Goal: Transaction & Acquisition: Purchase product/service

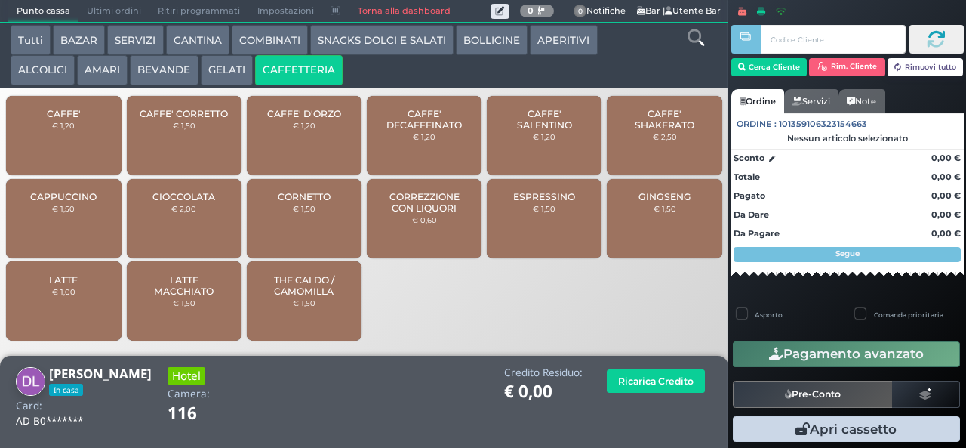
click at [74, 119] on span "CAFFE'" at bounding box center [64, 113] width 34 height 11
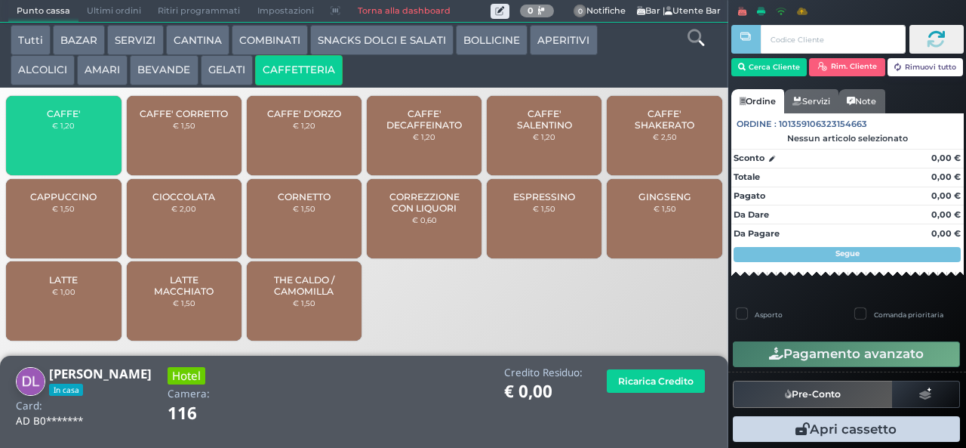
click at [79, 119] on span "CAFFE'" at bounding box center [64, 113] width 34 height 11
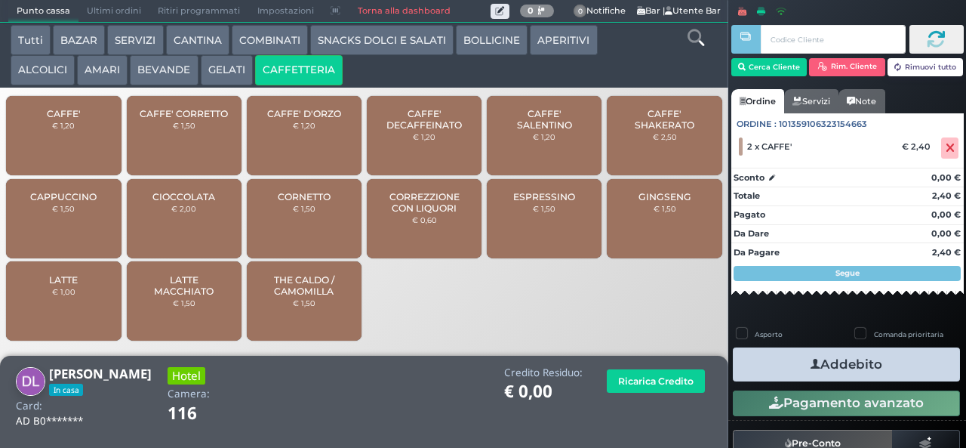
click at [811, 363] on icon "button" at bounding box center [816, 364] width 10 height 16
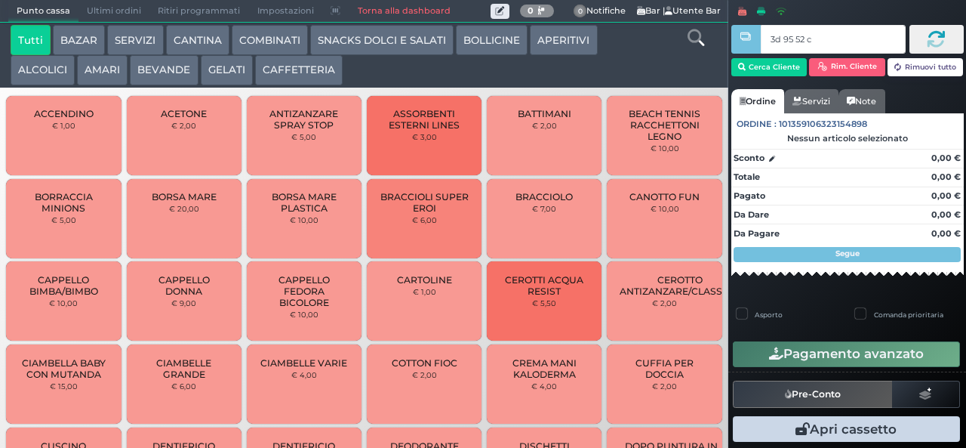
type input "3d 95 52 c3"
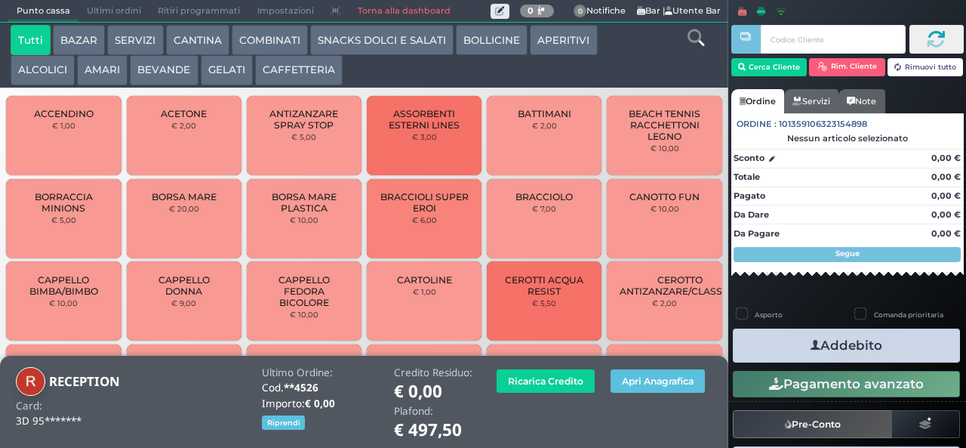
click at [294, 69] on button "CAFFETTERIA" at bounding box center [299, 70] width 88 height 30
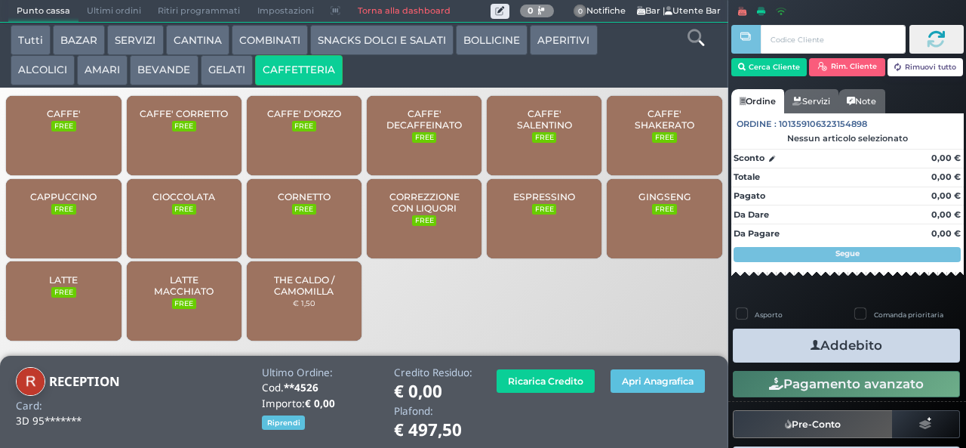
click at [82, 145] on div "CAFFE' FREE" at bounding box center [63, 135] width 115 height 79
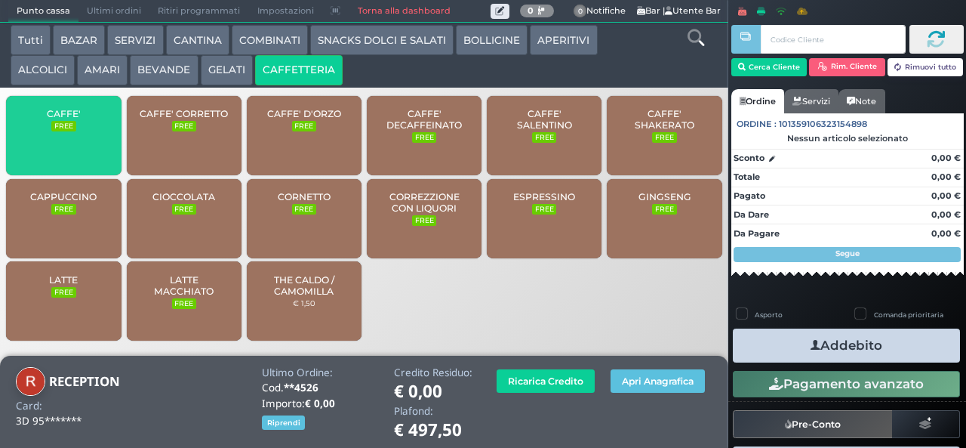
click at [77, 119] on span "CAFFE'" at bounding box center [64, 113] width 34 height 11
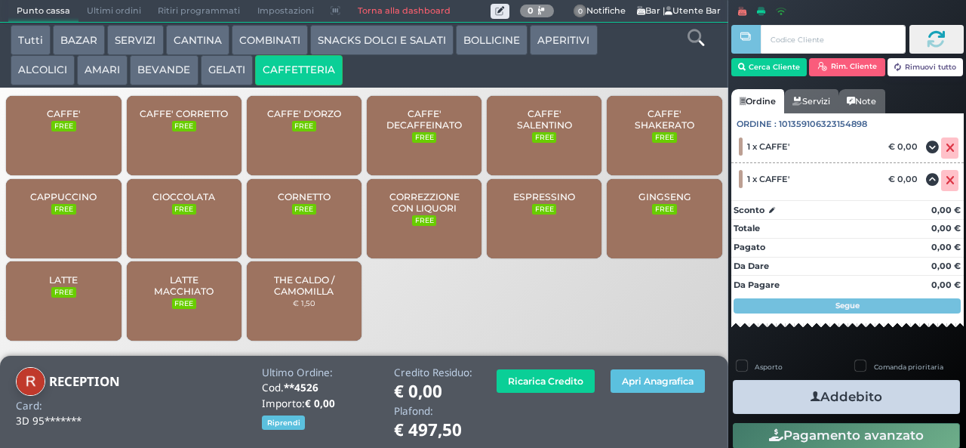
click at [812, 396] on icon "button" at bounding box center [816, 397] width 10 height 16
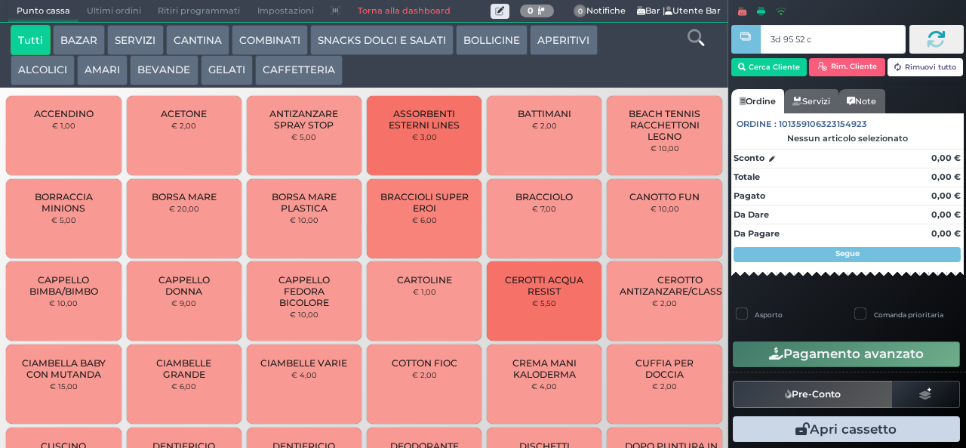
type input "3d 95 52 c3"
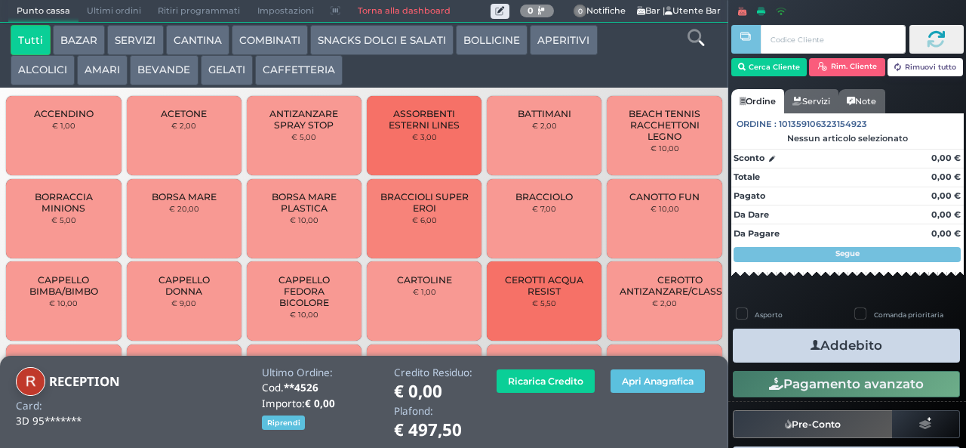
click at [168, 77] on button "BEVANDE" at bounding box center [164, 70] width 68 height 30
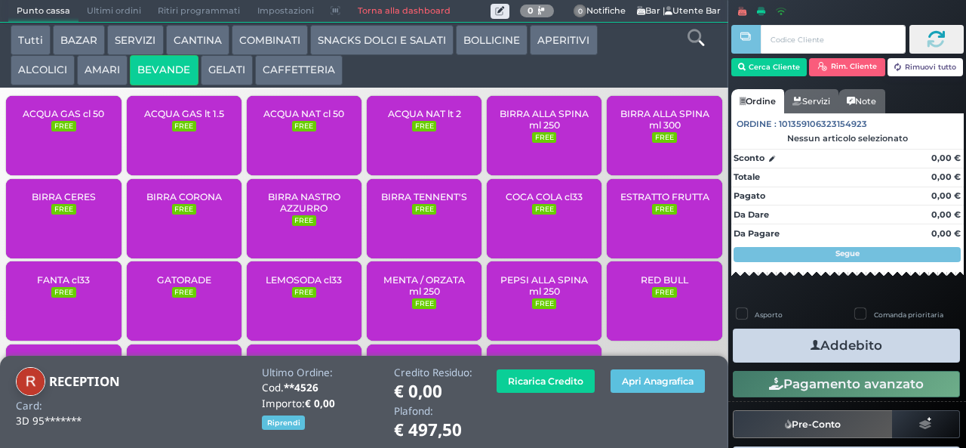
click at [430, 145] on div "ACQUA NAT lt 2 FREE" at bounding box center [424, 135] width 115 height 79
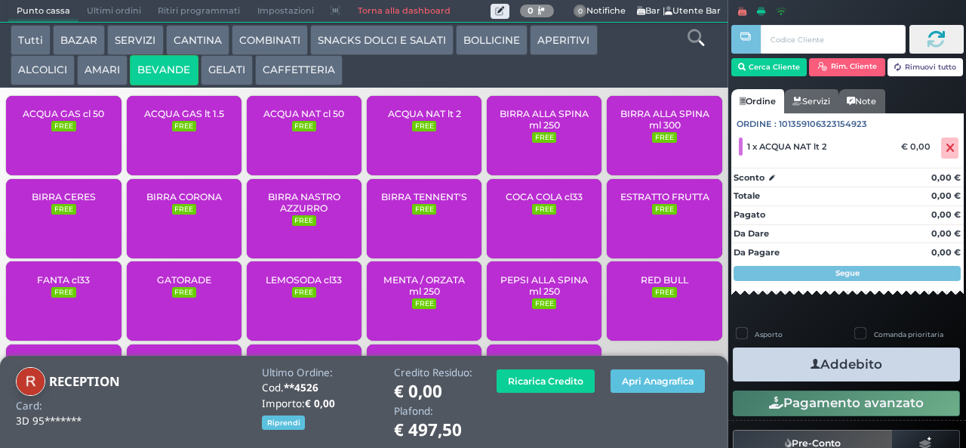
click at [867, 364] on button "Addebito" at bounding box center [846, 364] width 227 height 34
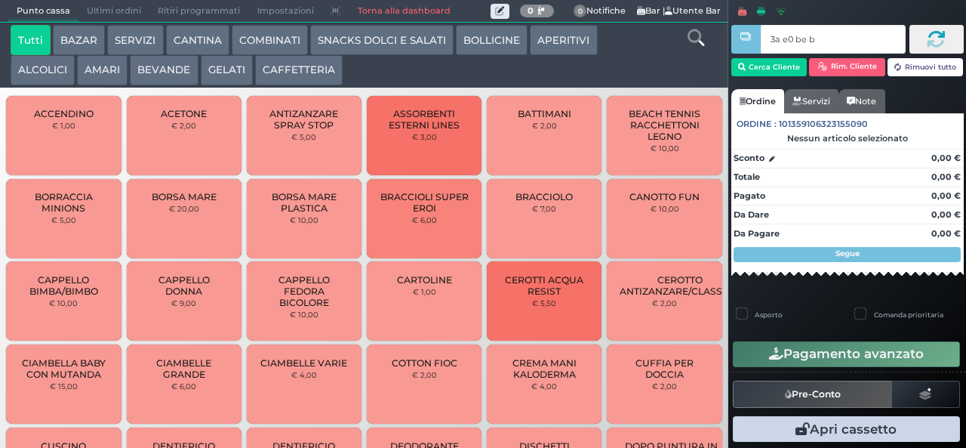
type input "3a e0 be b9"
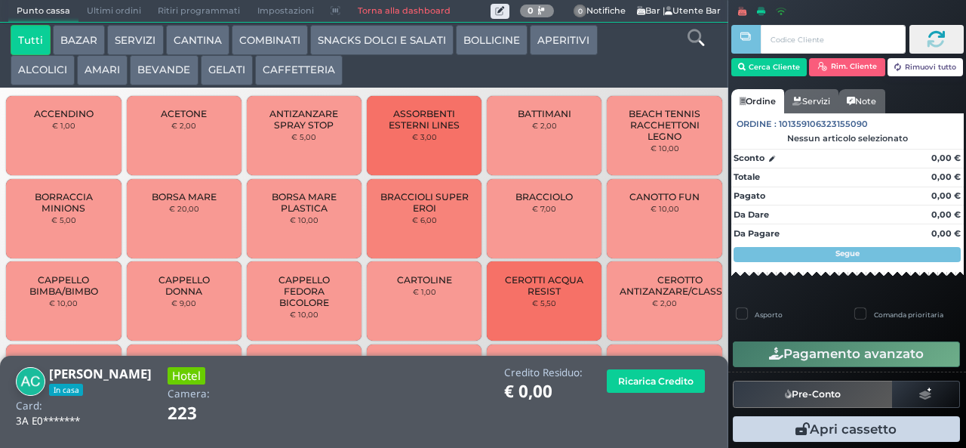
click at [307, 80] on button "CAFFETTERIA" at bounding box center [299, 70] width 88 height 30
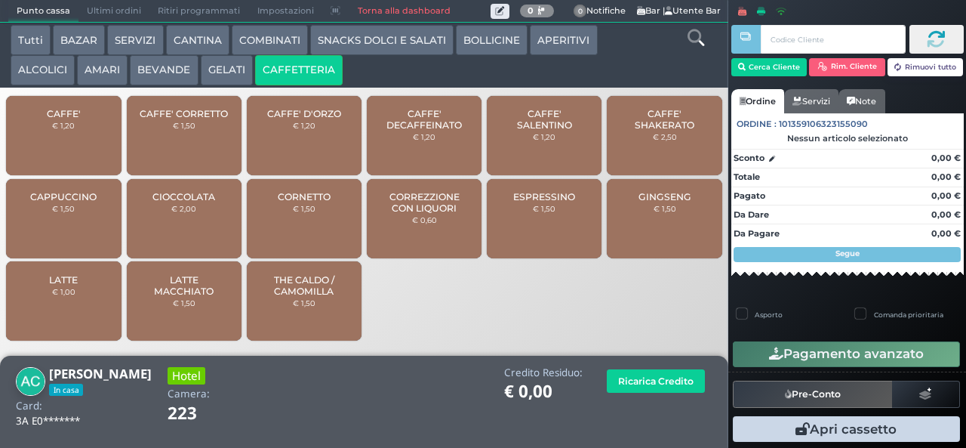
click at [66, 130] on small "€ 1,20" at bounding box center [63, 125] width 23 height 9
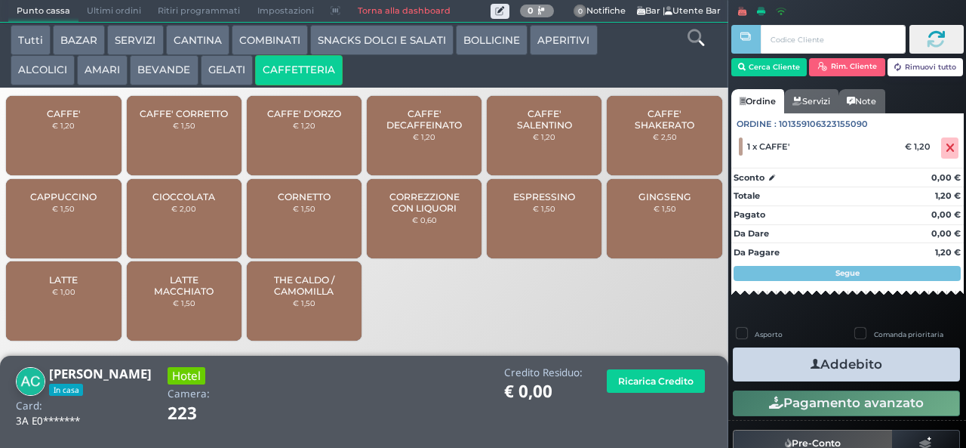
click at [843, 369] on button "Addebito" at bounding box center [846, 364] width 227 height 34
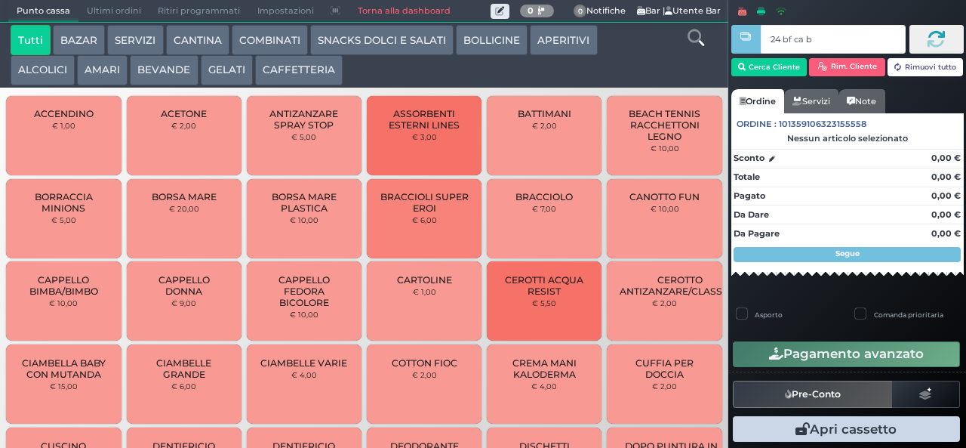
type input "24 bf ca b0"
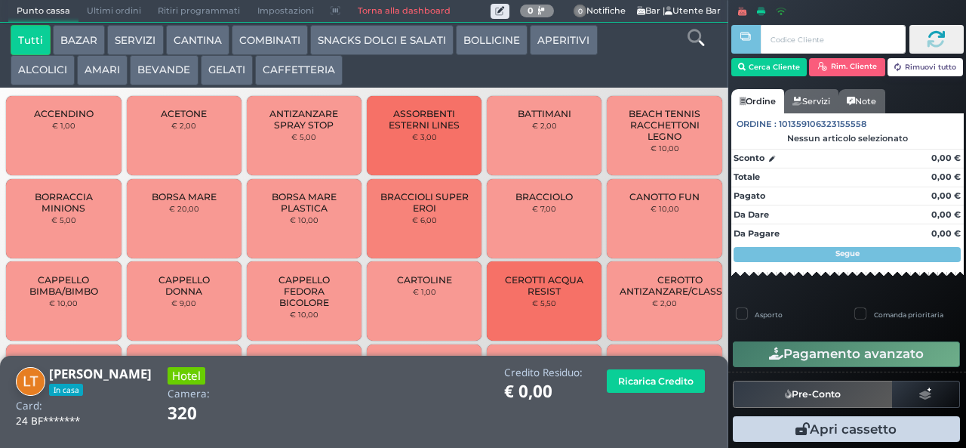
click at [296, 65] on button "CAFFETTERIA" at bounding box center [299, 70] width 88 height 30
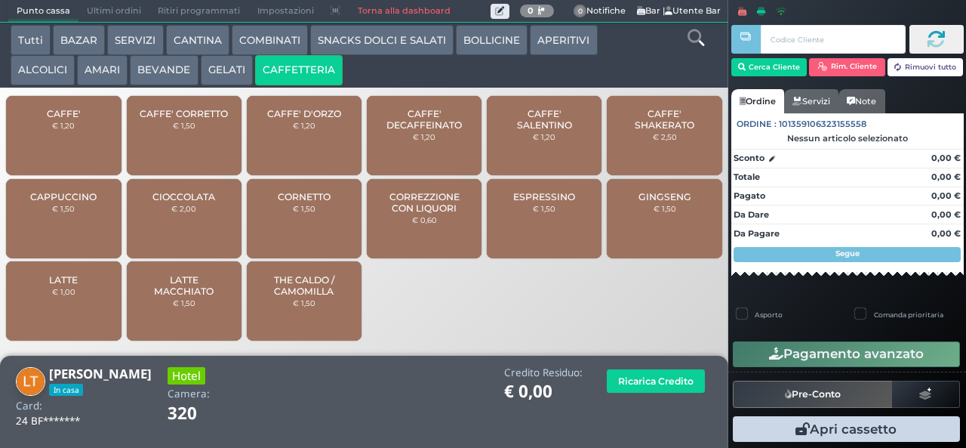
click at [550, 202] on span "ESPRESSINO" at bounding box center [544, 196] width 62 height 11
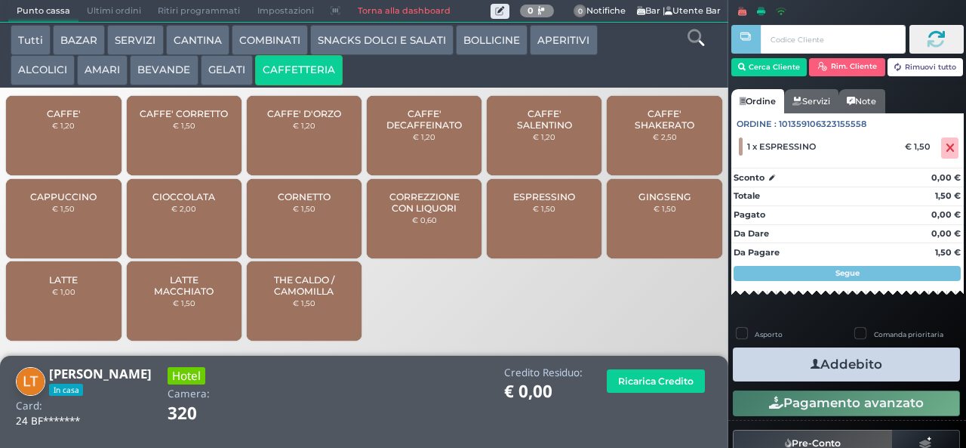
click at [68, 202] on span "CAPPUCCINO" at bounding box center [63, 196] width 66 height 11
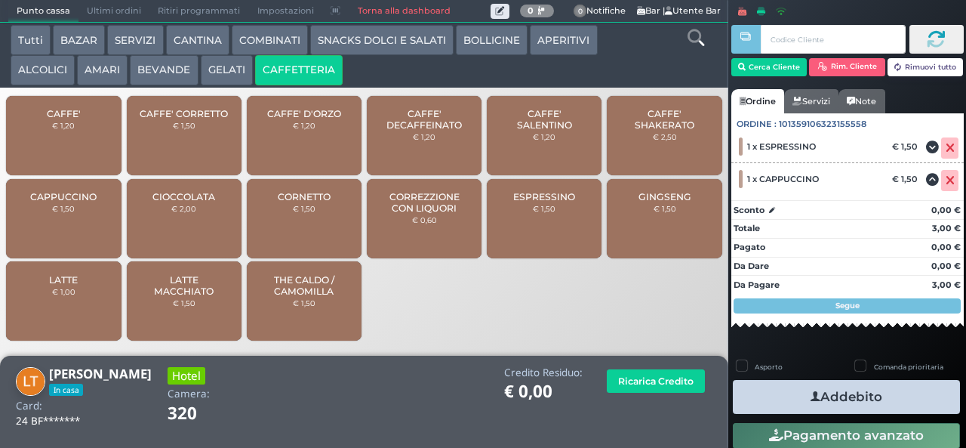
click at [846, 396] on button "Addebito" at bounding box center [846, 397] width 227 height 34
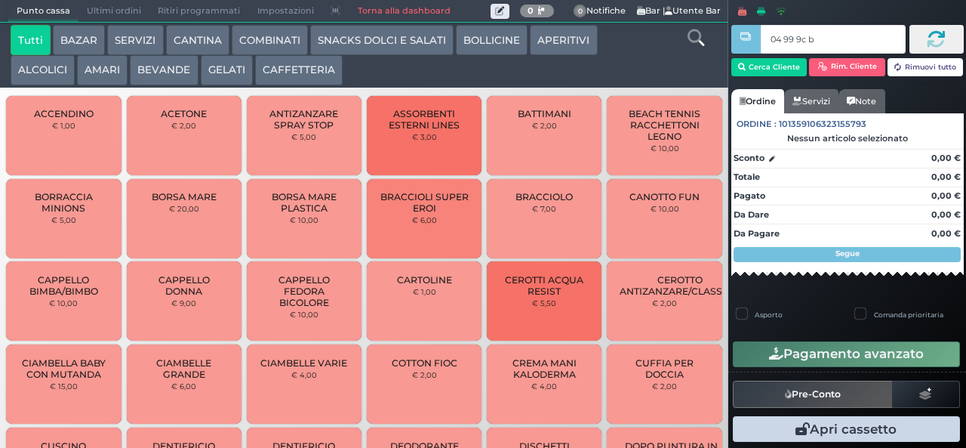
type input "04 99 9c b0"
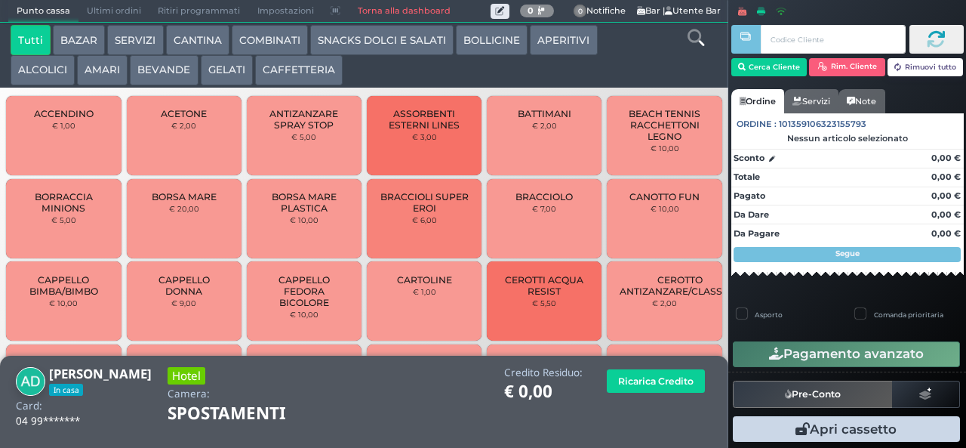
click at [294, 65] on button "CAFFETTERIA" at bounding box center [299, 70] width 88 height 30
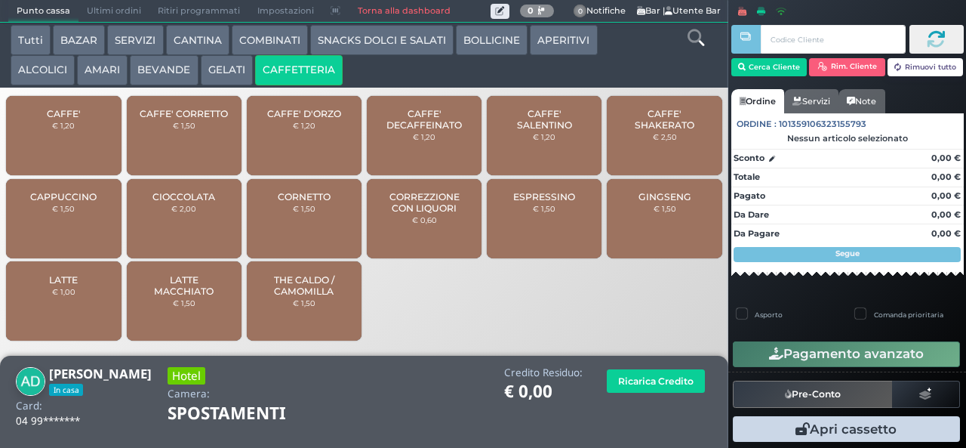
click at [71, 145] on div "CAFFE' € 1,20" at bounding box center [63, 135] width 115 height 79
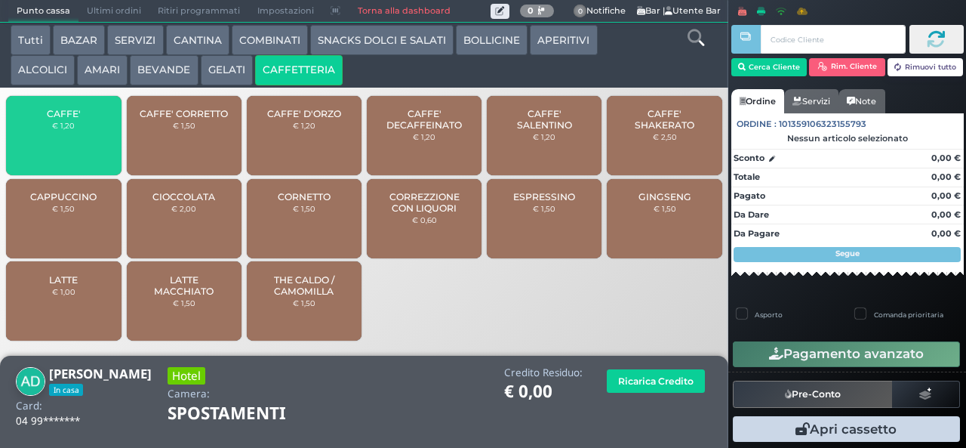
click at [73, 119] on span "CAFFE'" at bounding box center [64, 113] width 34 height 11
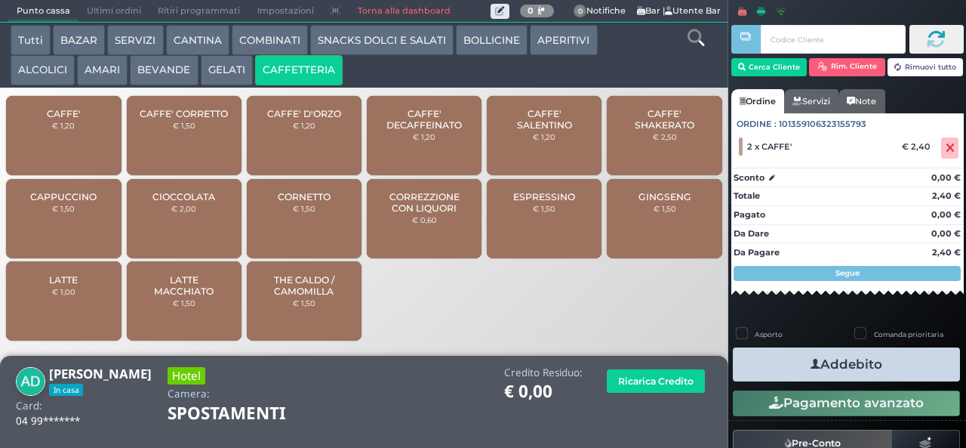
click at [811, 363] on icon "button" at bounding box center [816, 364] width 10 height 16
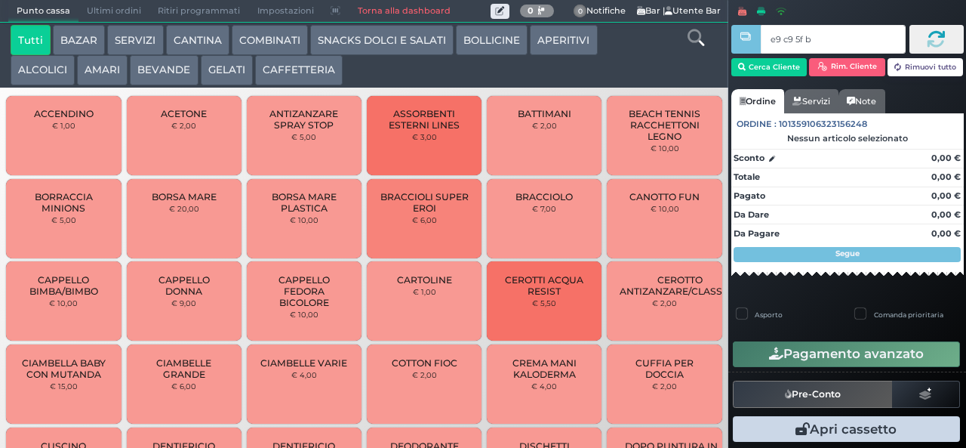
type input "e9 c9 5f bb"
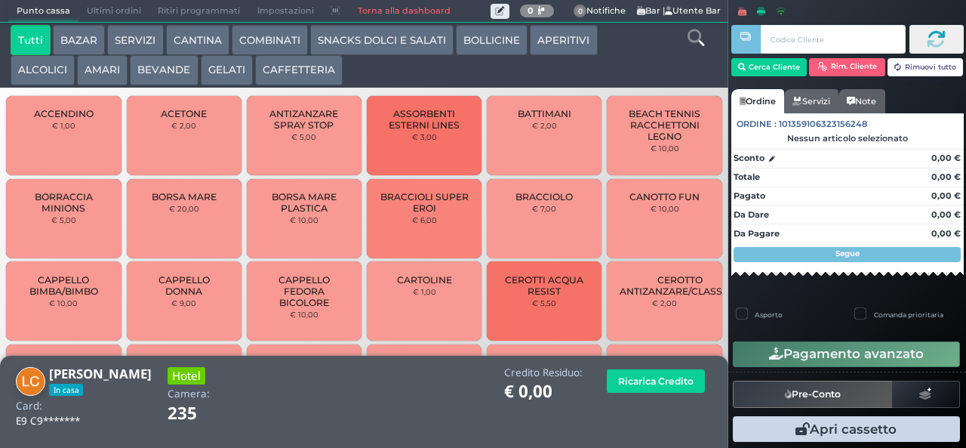
click at [169, 79] on button "BEVANDE" at bounding box center [164, 70] width 68 height 30
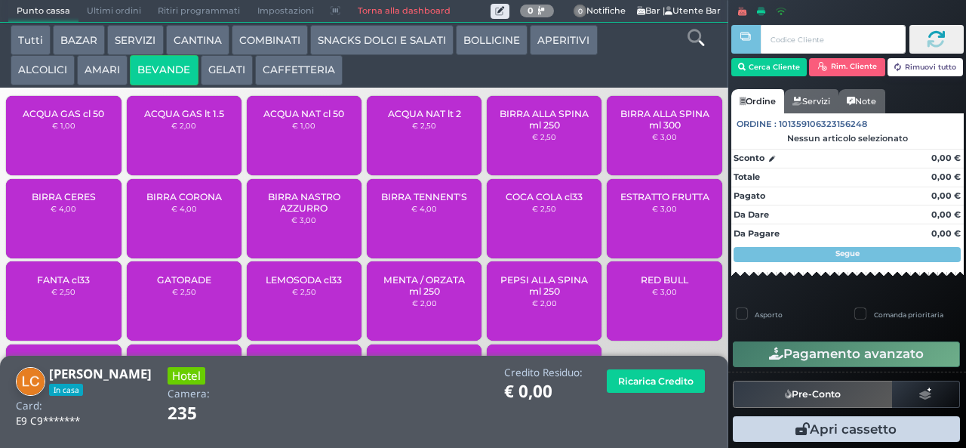
click at [316, 119] on span "ACQUA NAT cl 50" at bounding box center [303, 113] width 81 height 11
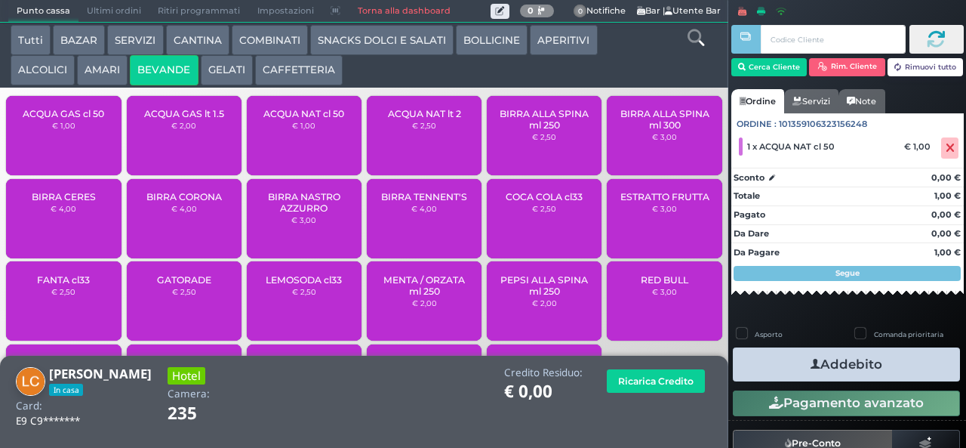
click at [811, 361] on icon "button" at bounding box center [816, 364] width 10 height 16
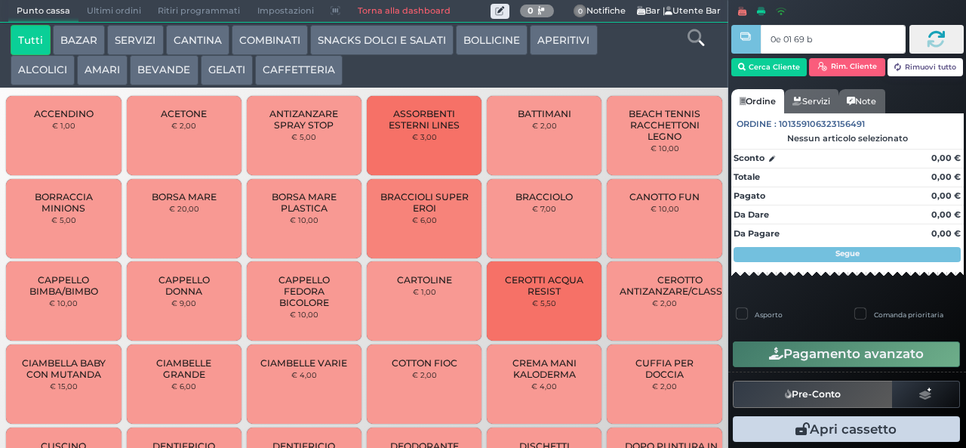
type input "0e 01 69 b9"
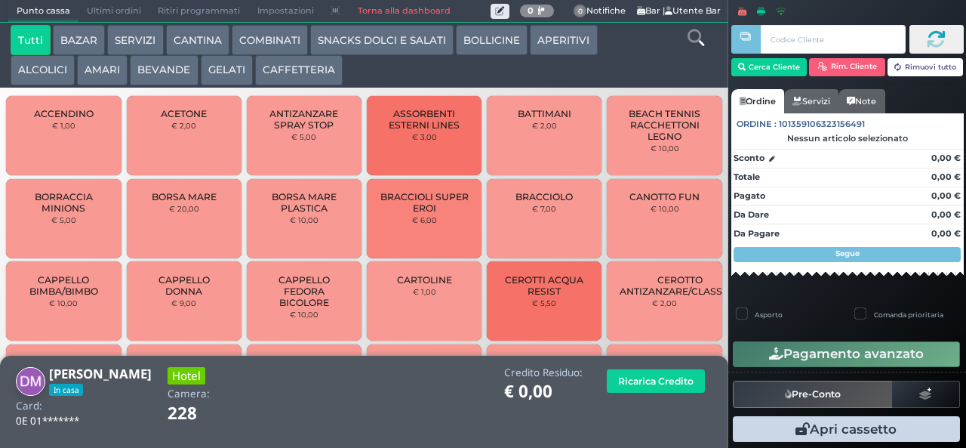
click at [289, 69] on button "CAFFETTERIA" at bounding box center [299, 70] width 88 height 30
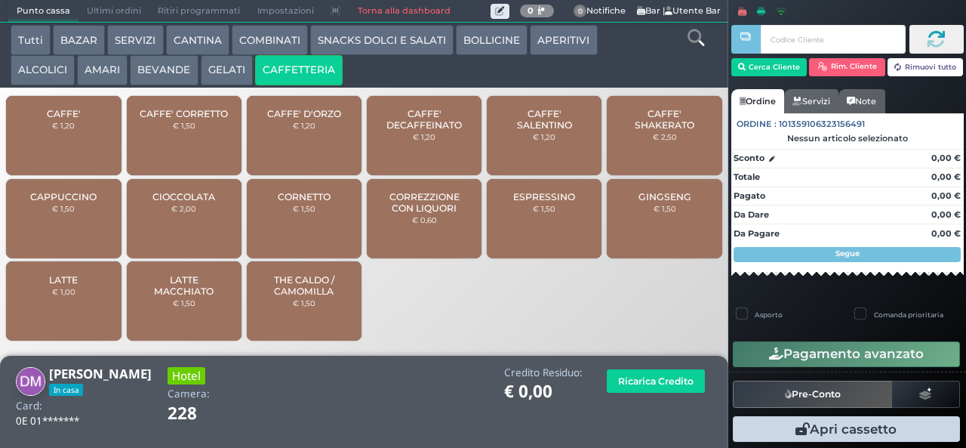
click at [73, 119] on span "CAFFE'" at bounding box center [64, 113] width 34 height 11
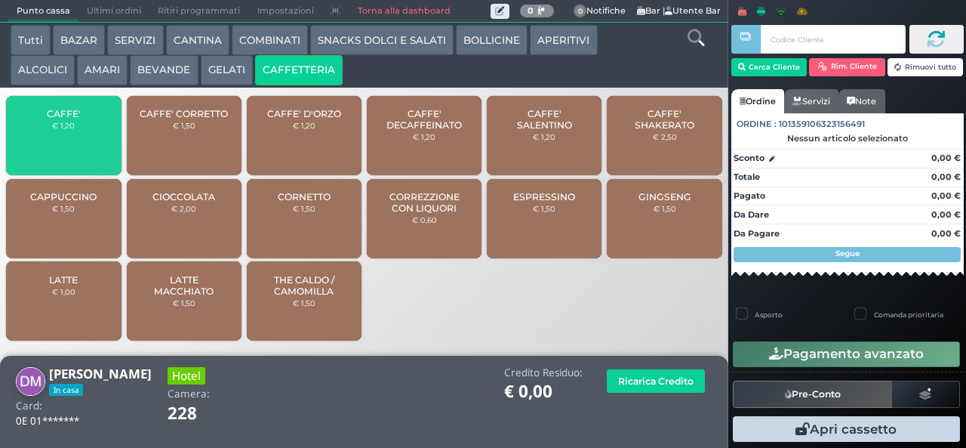
click at [72, 119] on span "CAFFE'" at bounding box center [64, 113] width 34 height 11
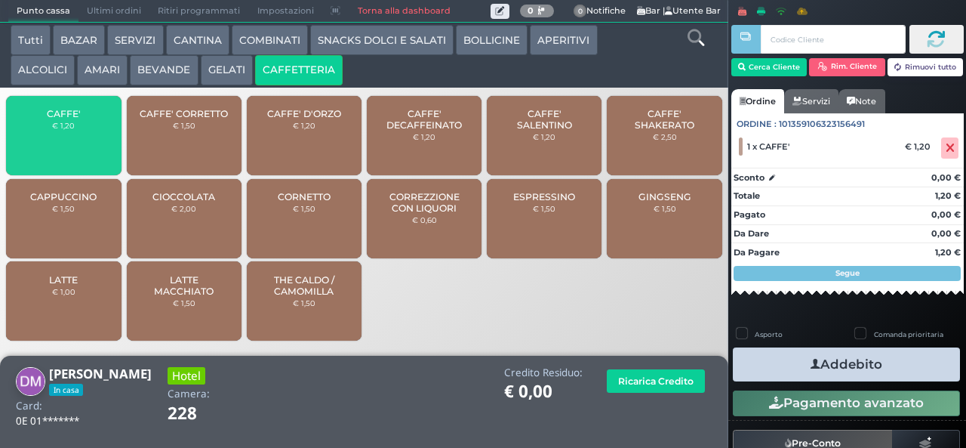
click at [73, 119] on span "CAFFE'" at bounding box center [64, 113] width 34 height 11
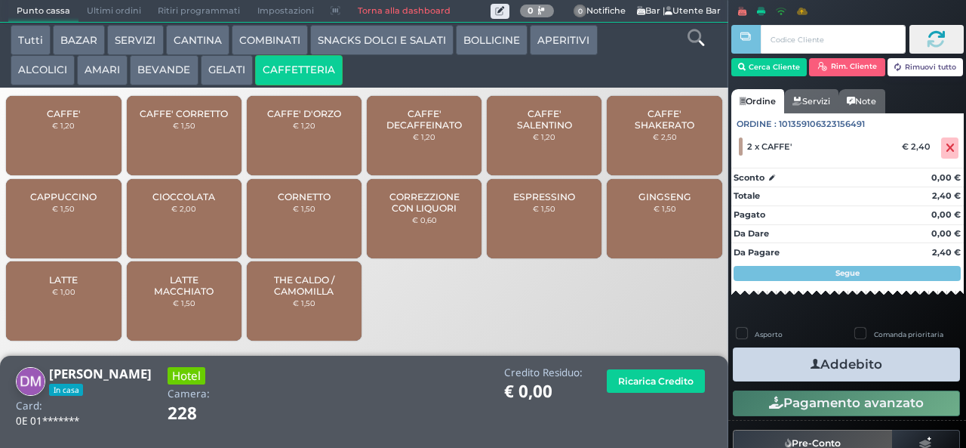
click at [74, 119] on span "CAFFE'" at bounding box center [64, 113] width 34 height 11
click at [812, 365] on icon "button" at bounding box center [816, 364] width 10 height 16
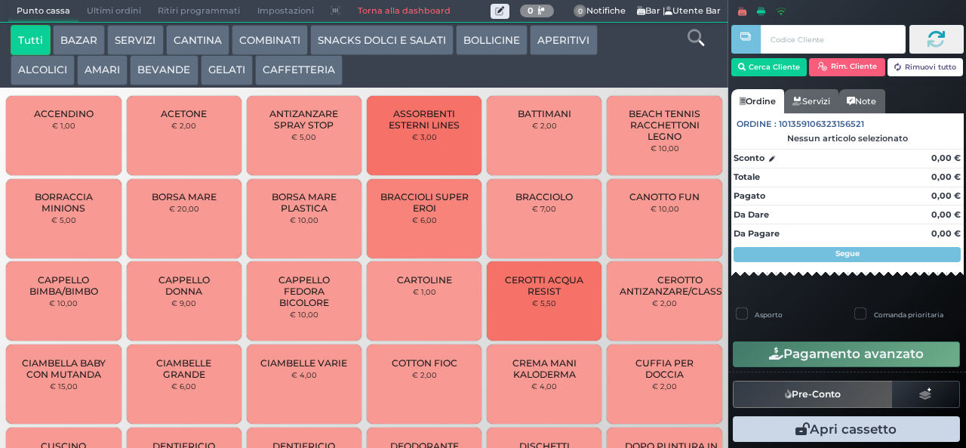
click at [312, 73] on button "CAFFETTERIA" at bounding box center [299, 70] width 88 height 30
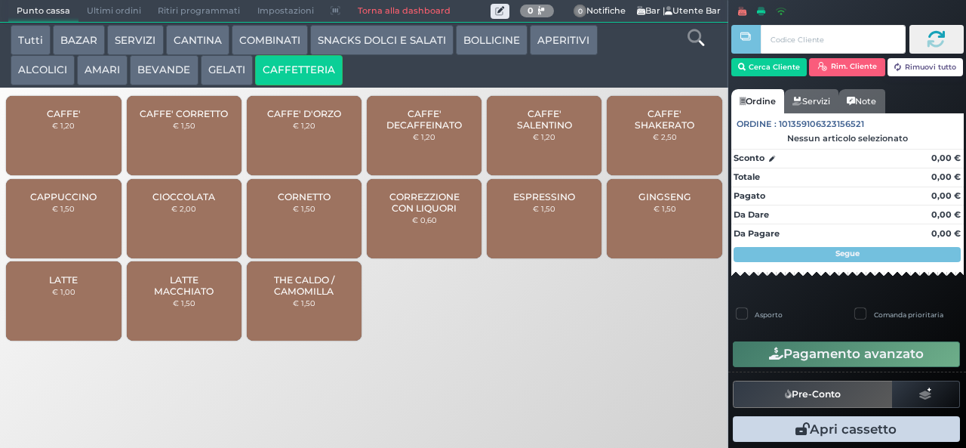
click at [75, 119] on span "CAFFE'" at bounding box center [64, 113] width 34 height 11
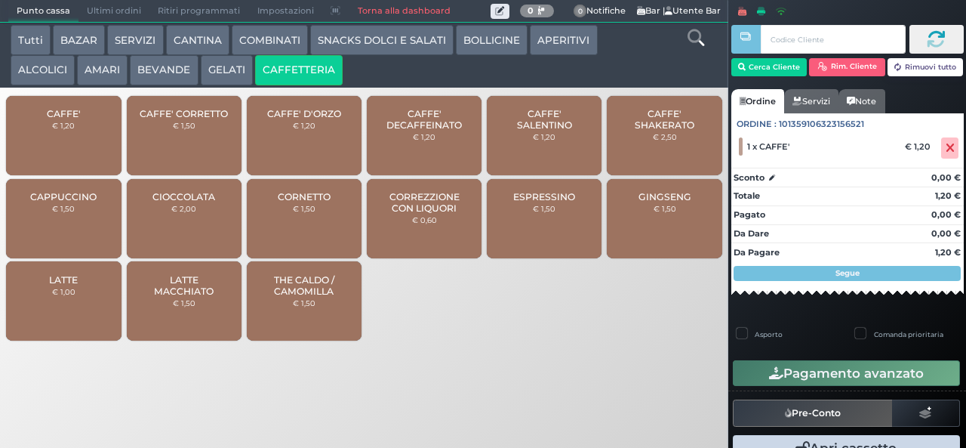
click at [177, 71] on button "BEVANDE" at bounding box center [164, 70] width 68 height 30
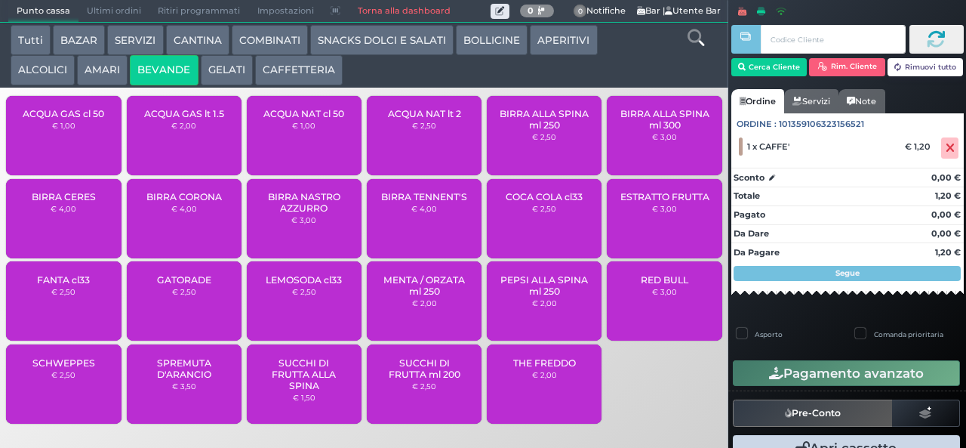
click at [80, 119] on span "ACQUA GAS cl 50" at bounding box center [64, 113] width 82 height 11
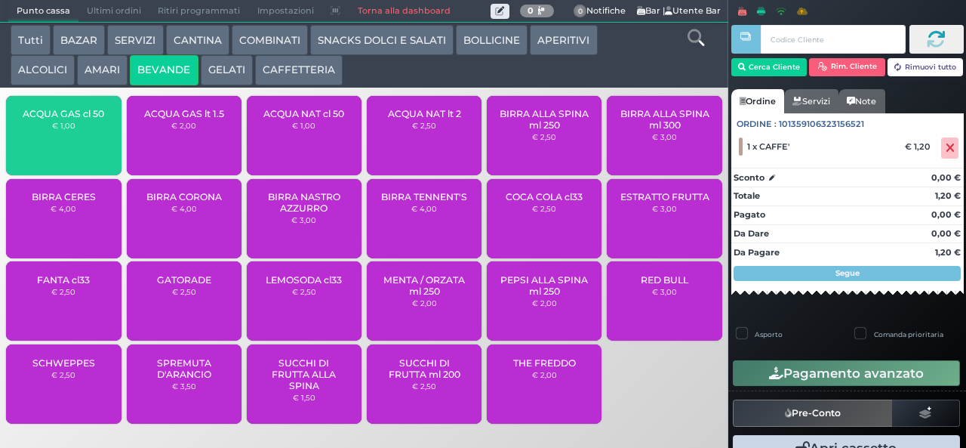
click at [79, 119] on span "ACQUA GAS cl 50" at bounding box center [64, 113] width 82 height 11
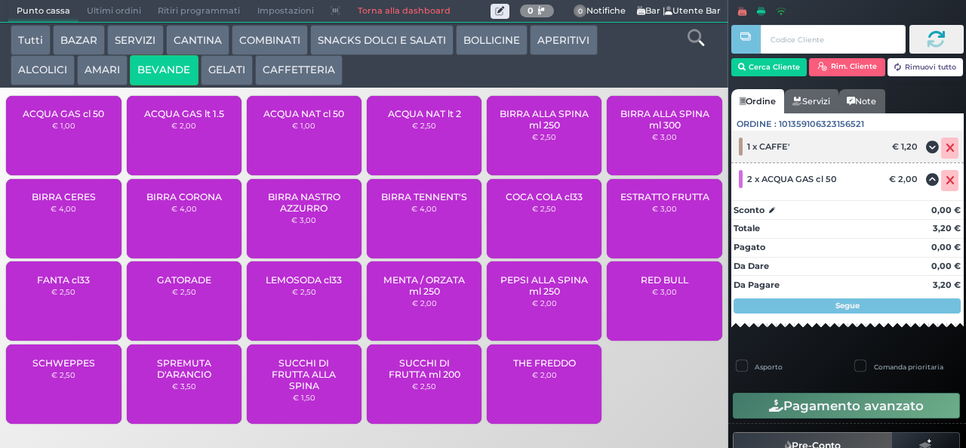
click at [946, 148] on icon at bounding box center [950, 148] width 9 height 1
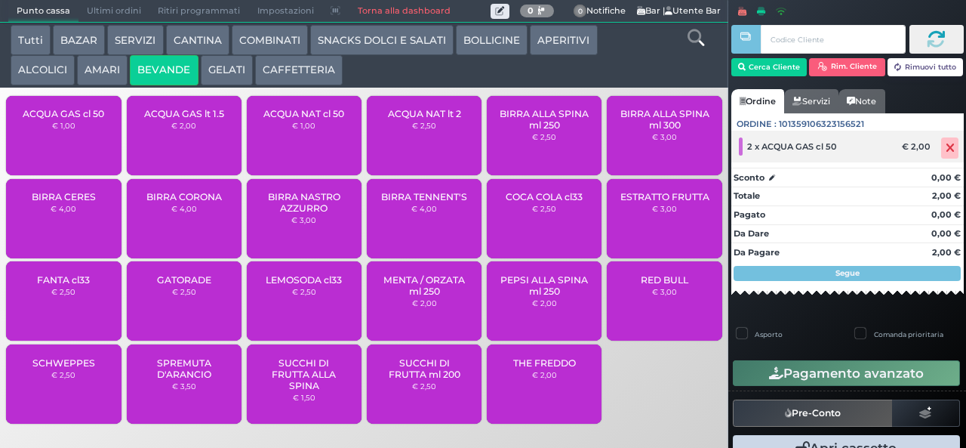
click at [946, 149] on icon at bounding box center [950, 148] width 9 height 1
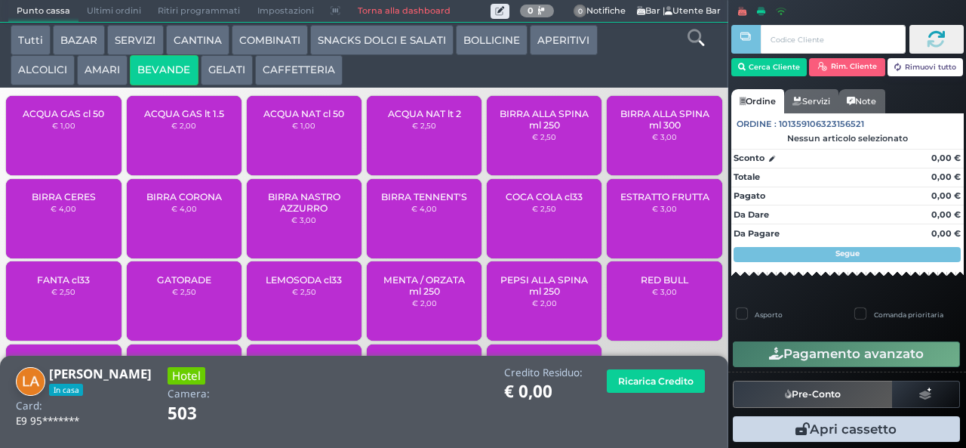
click at [79, 119] on span "ACQUA GAS cl 50" at bounding box center [64, 113] width 82 height 11
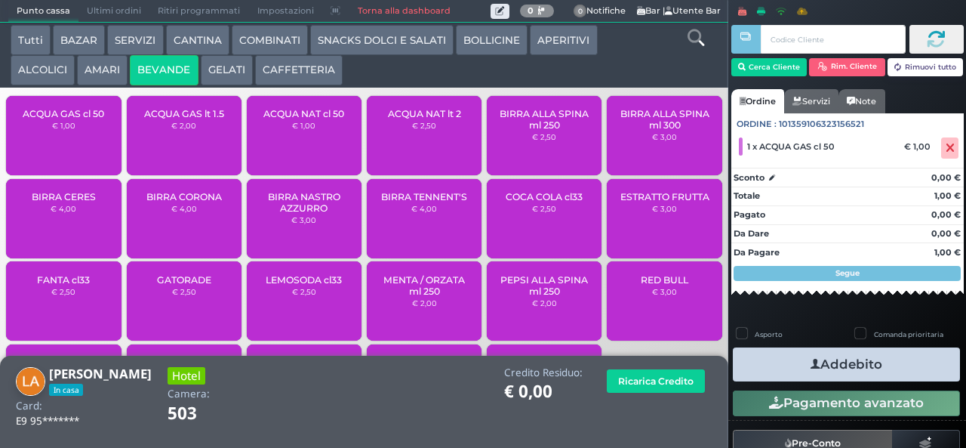
click at [79, 119] on span "ACQUA GAS cl 50" at bounding box center [64, 113] width 82 height 11
click at [862, 355] on button "Addebito" at bounding box center [846, 364] width 227 height 34
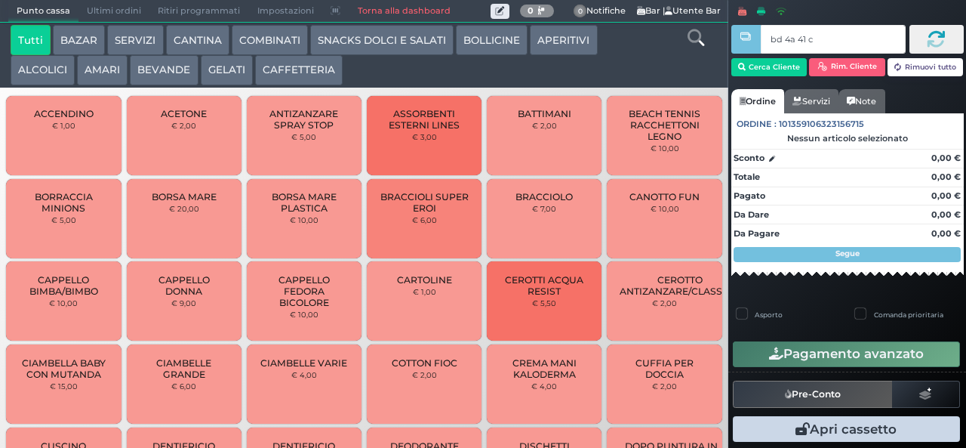
type input "bd 4a 41 c3"
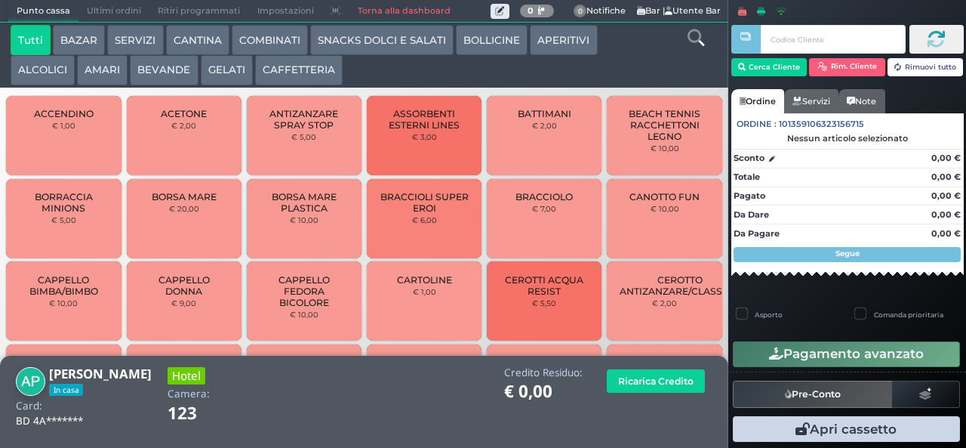
click at [294, 75] on button "CAFFETTERIA" at bounding box center [299, 70] width 88 height 30
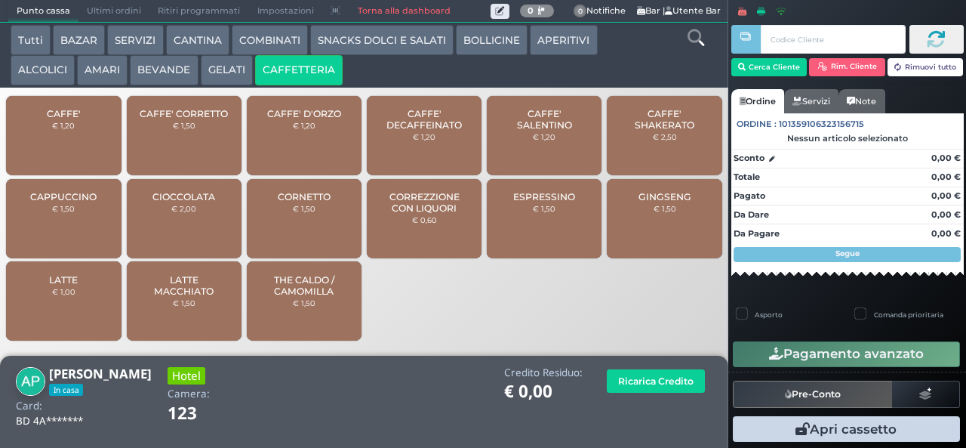
click at [80, 119] on span "CAFFE'" at bounding box center [64, 113] width 34 height 11
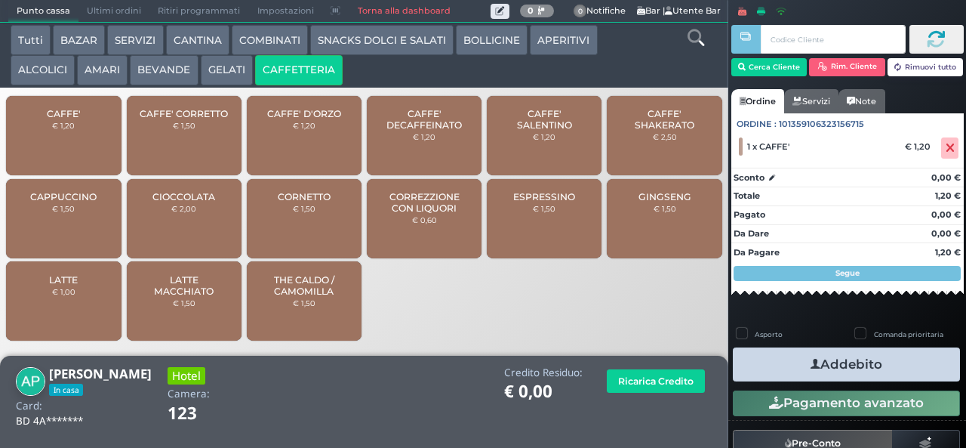
click at [862, 366] on button "Addebito" at bounding box center [846, 364] width 227 height 34
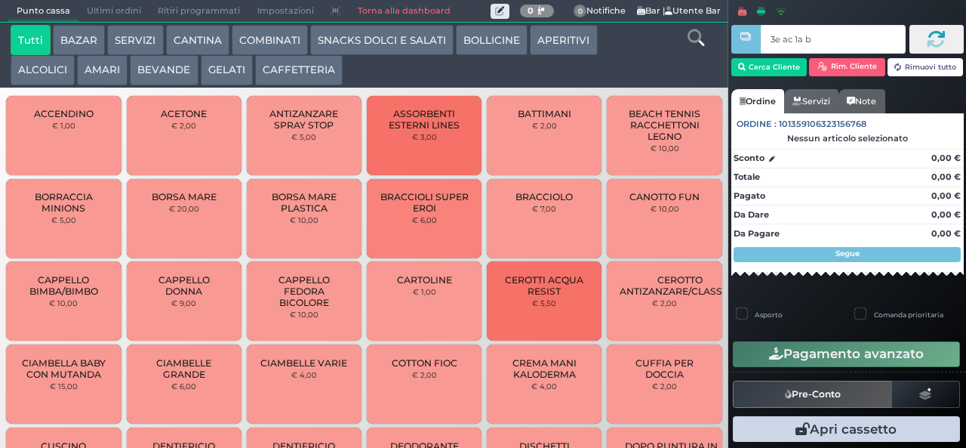
type input "3e ac 1a b9"
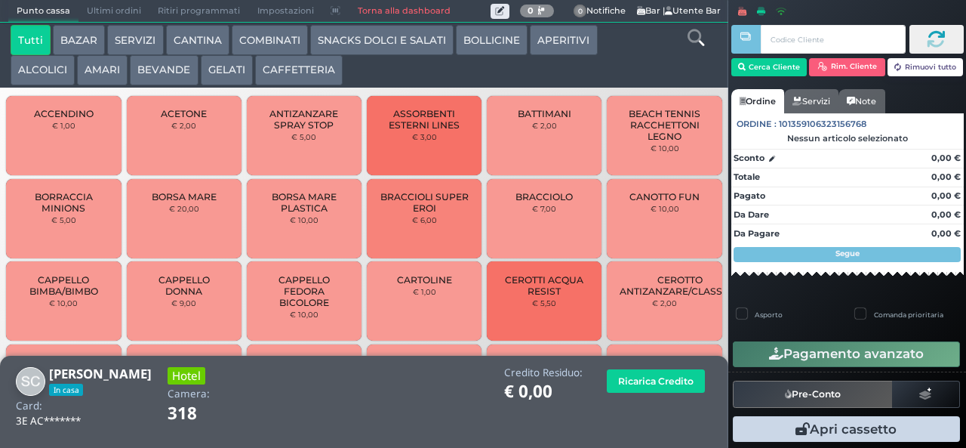
click at [293, 66] on button "CAFFETTERIA" at bounding box center [299, 70] width 88 height 30
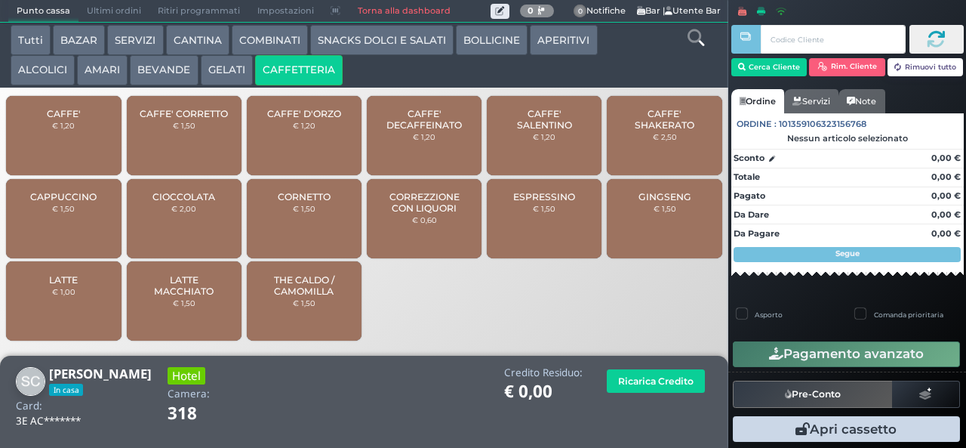
click at [79, 119] on span "CAFFE'" at bounding box center [64, 113] width 34 height 11
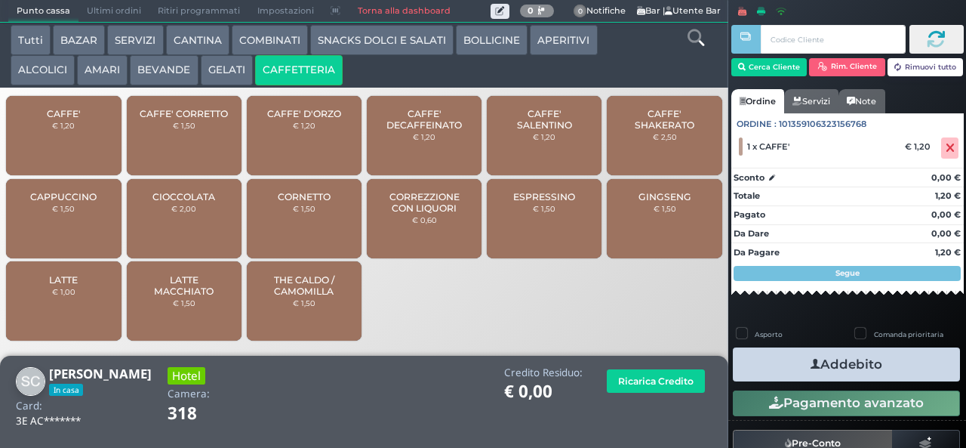
click at [835, 359] on button "Addebito" at bounding box center [846, 364] width 227 height 34
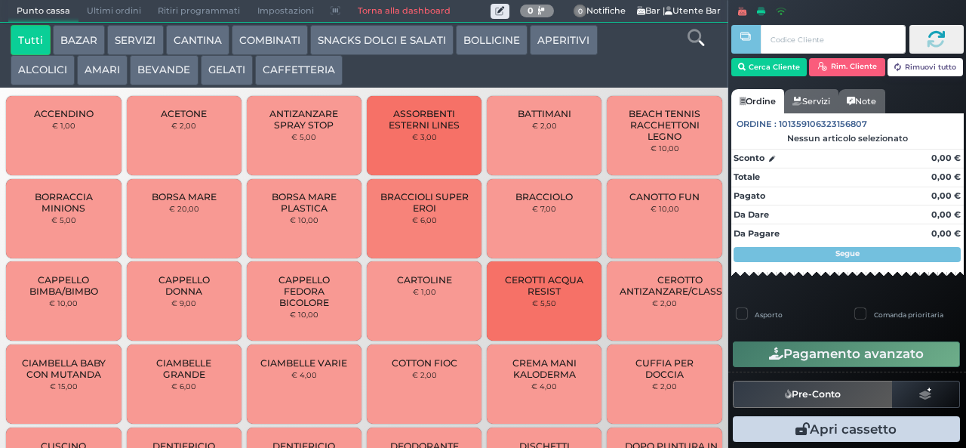
click at [293, 75] on button "CAFFETTERIA" at bounding box center [299, 70] width 88 height 30
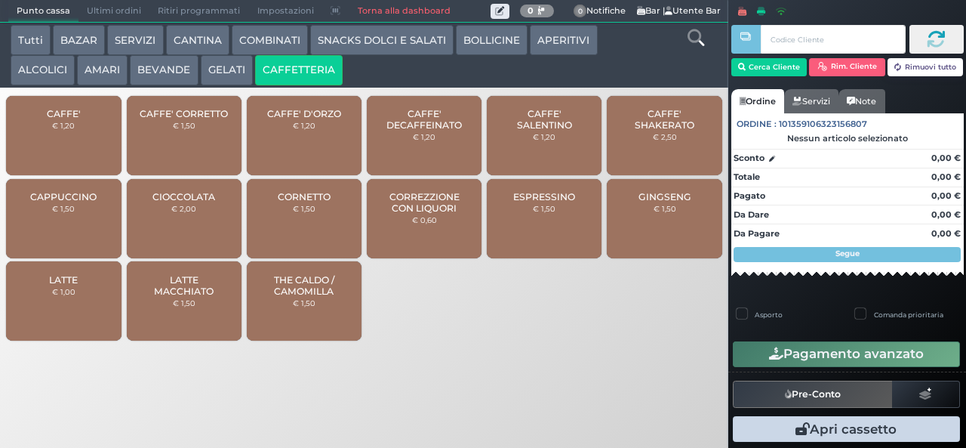
click at [255, 55] on button "CAFFETTERIA" at bounding box center [299, 70] width 88 height 30
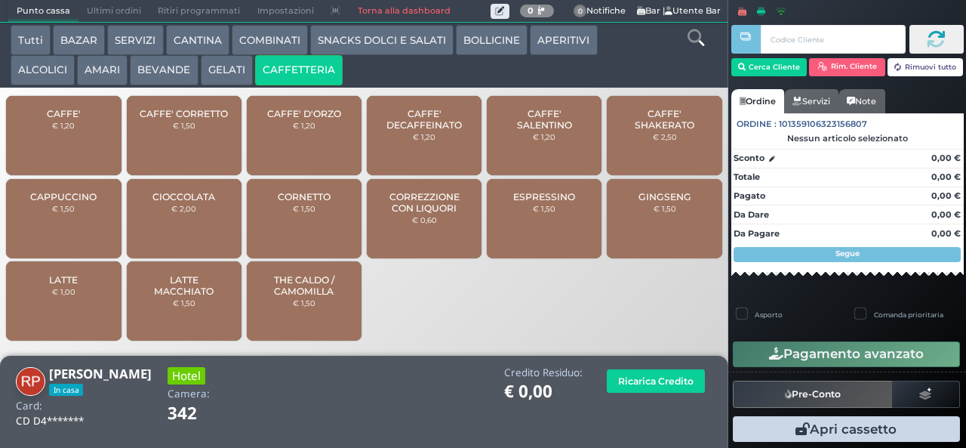
click at [73, 119] on span "CAFFE'" at bounding box center [64, 113] width 34 height 11
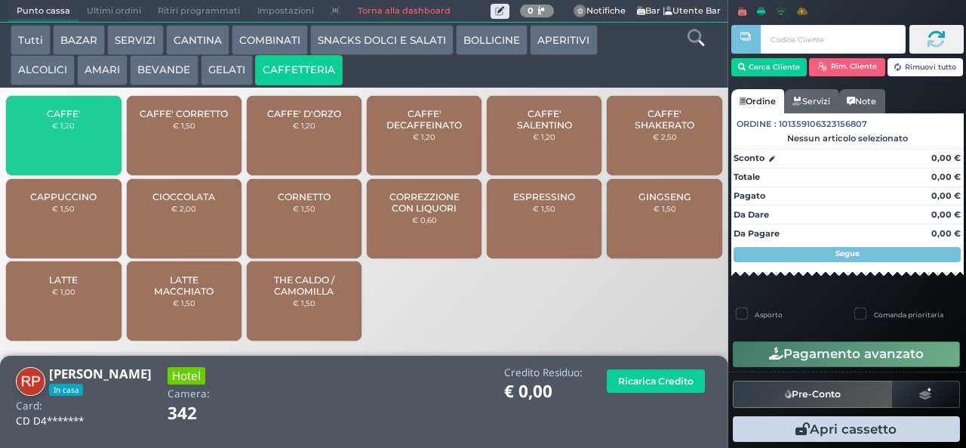
click at [79, 119] on span "CAFFE'" at bounding box center [64, 113] width 34 height 11
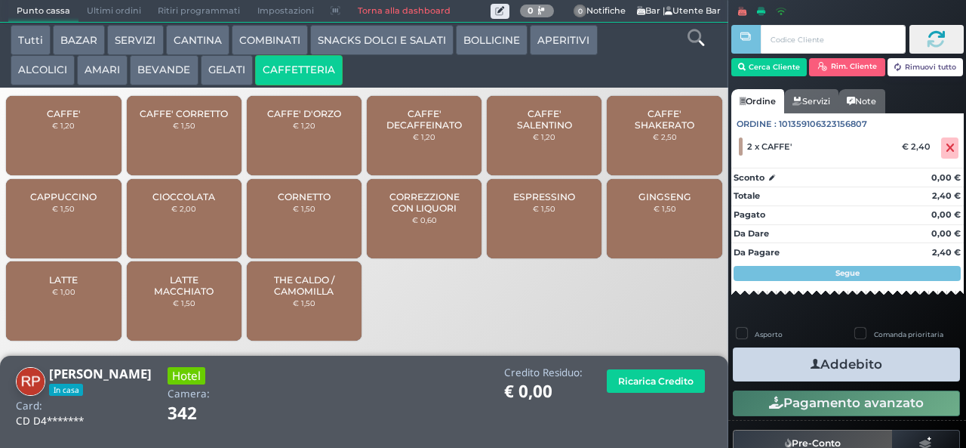
click at [811, 363] on icon "button" at bounding box center [816, 364] width 10 height 16
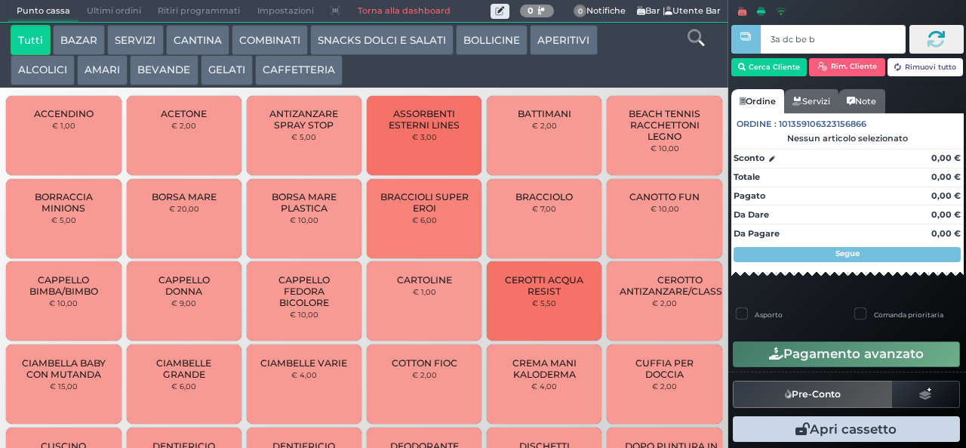
type input "3a dc be b9"
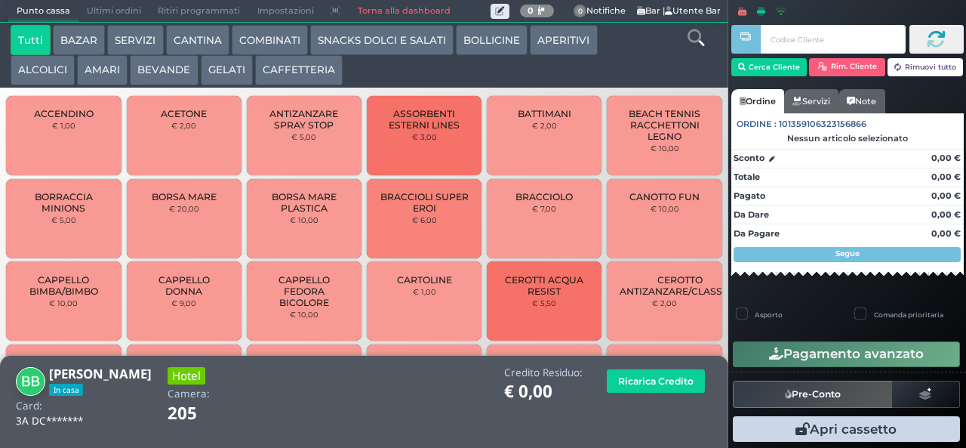
click at [297, 68] on button "CAFFETTERIA" at bounding box center [299, 70] width 88 height 30
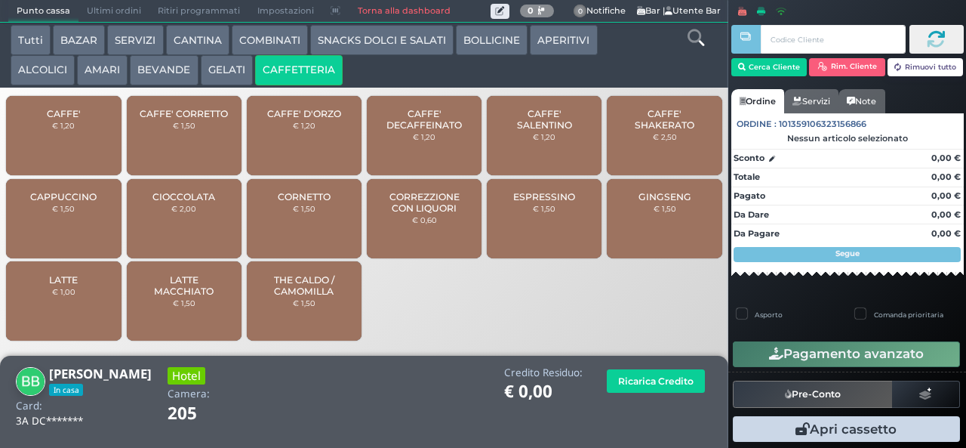
click at [74, 119] on span "CAFFE'" at bounding box center [64, 113] width 34 height 11
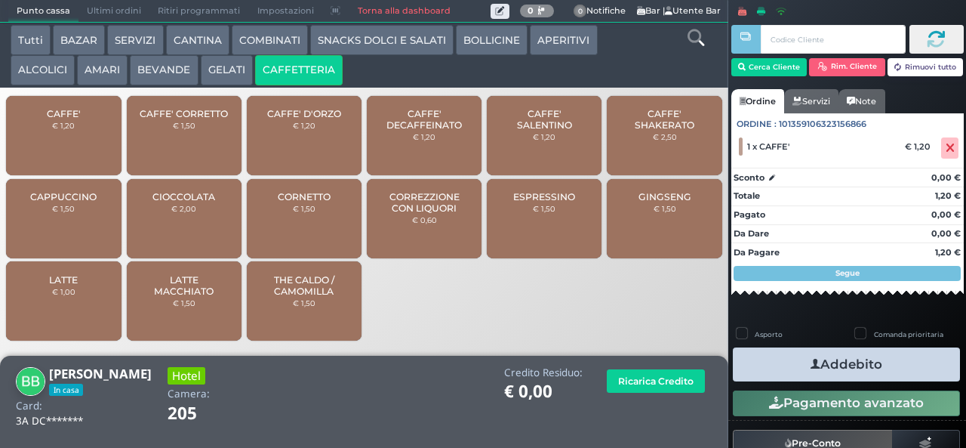
click at [840, 365] on button "Addebito" at bounding box center [846, 364] width 227 height 34
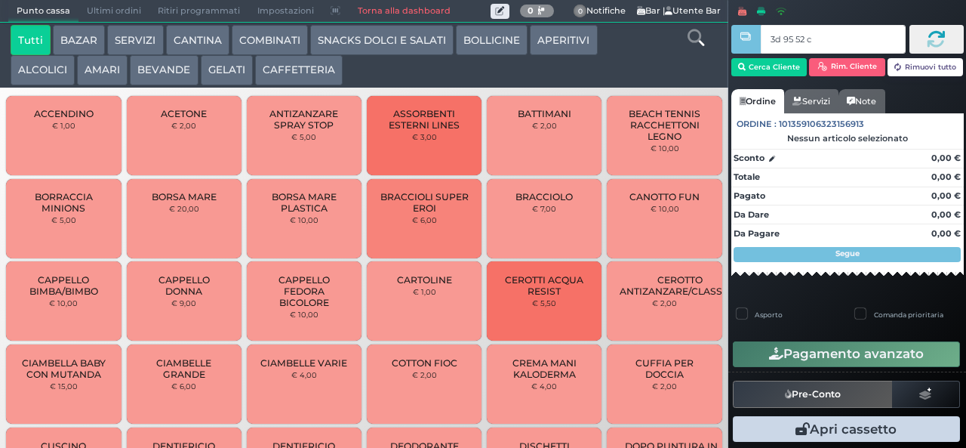
type input "3d 95 52 c3"
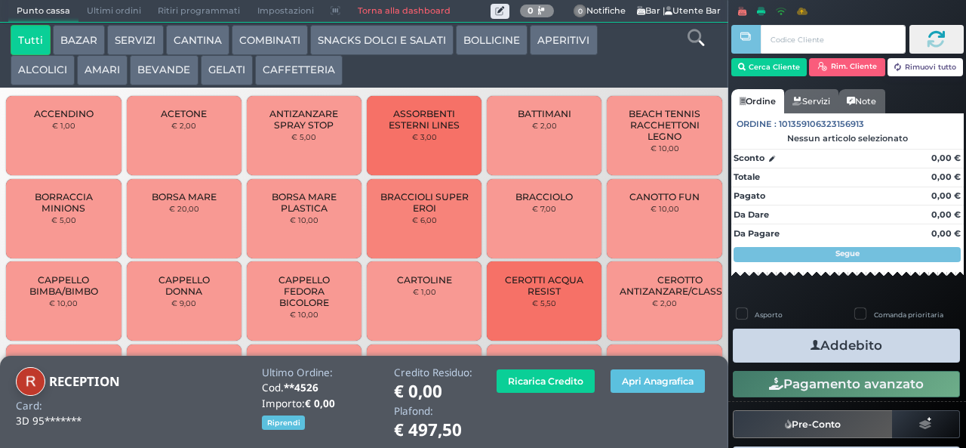
click at [174, 75] on button "BEVANDE" at bounding box center [164, 70] width 68 height 30
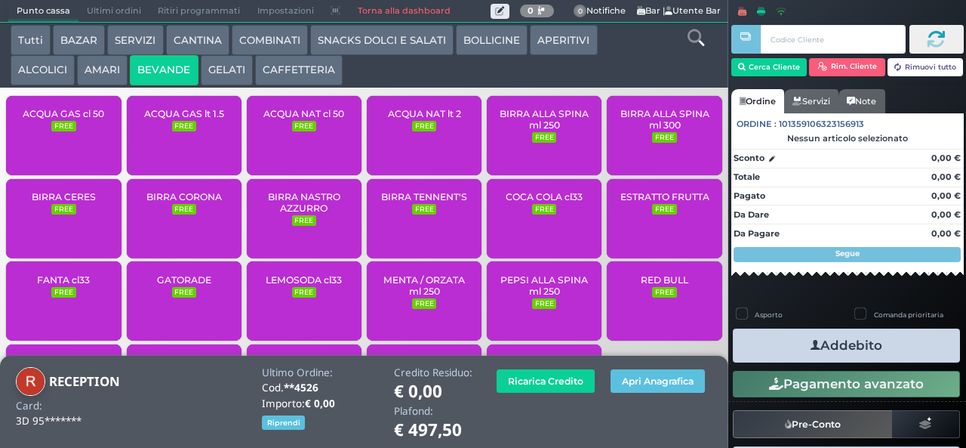
click at [418, 119] on span "ACQUA NAT lt 2" at bounding box center [424, 113] width 73 height 11
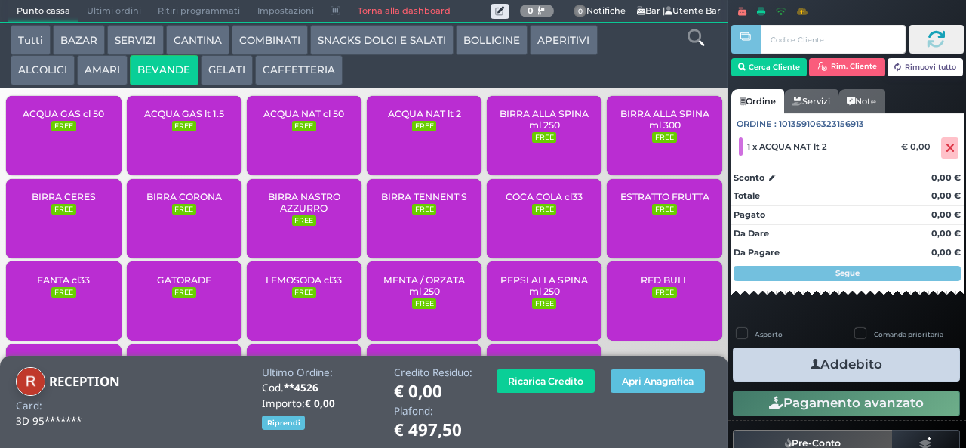
click at [426, 119] on span "ACQUA NAT lt 2" at bounding box center [424, 113] width 73 height 11
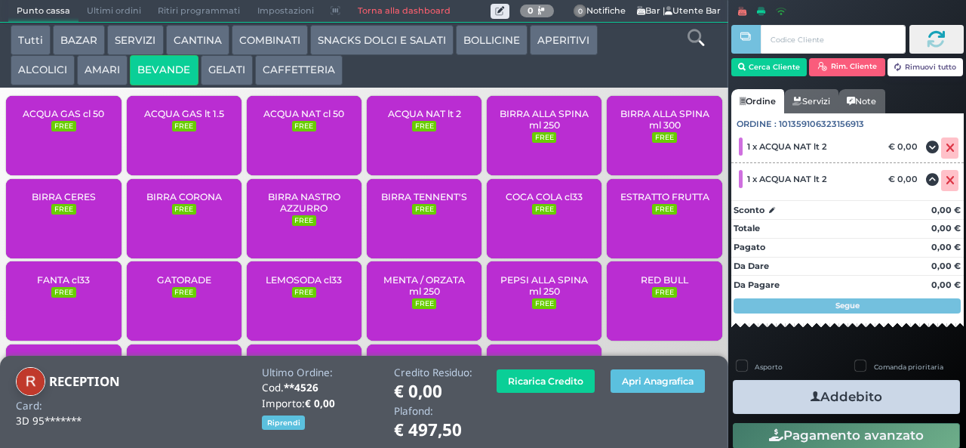
click at [305, 131] on small "FREE" at bounding box center [304, 126] width 24 height 11
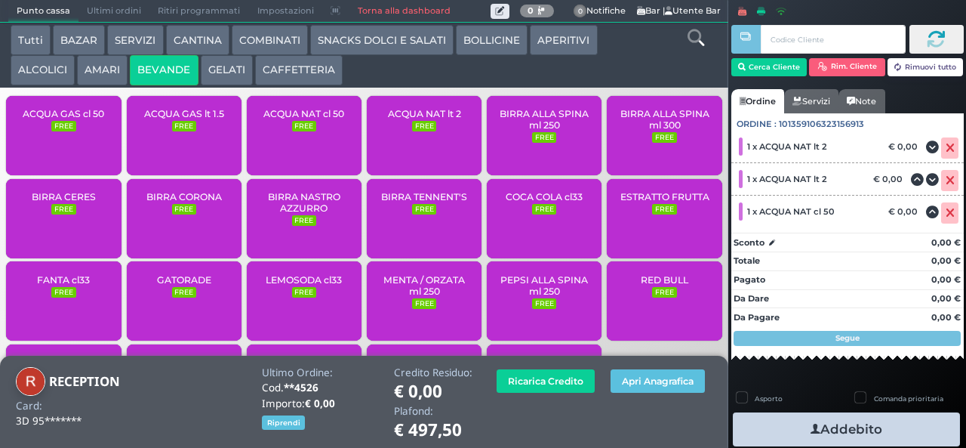
click at [840, 426] on button "Addebito" at bounding box center [846, 429] width 227 height 34
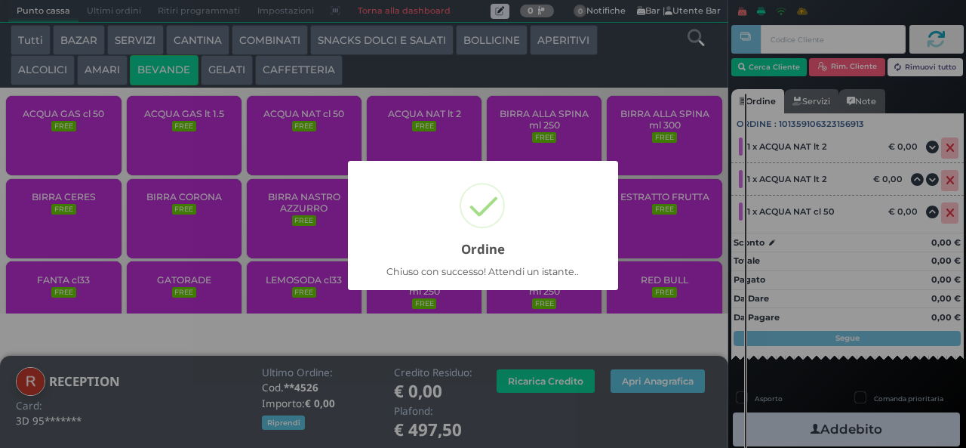
scroll to position [167, 0]
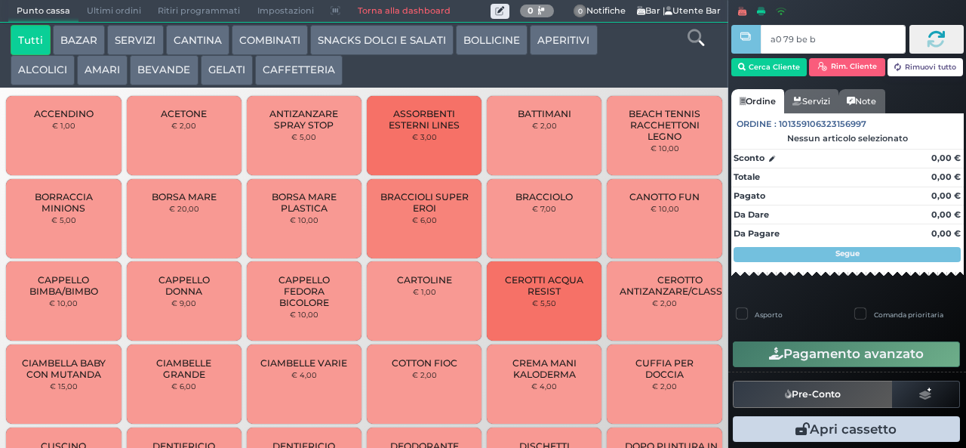
type input "a0 79 be b9"
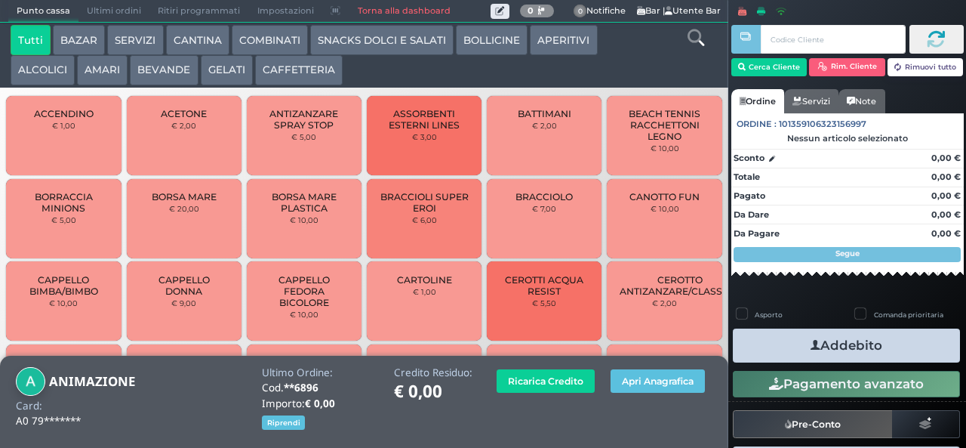
click at [170, 74] on button "BEVANDE" at bounding box center [164, 70] width 68 height 30
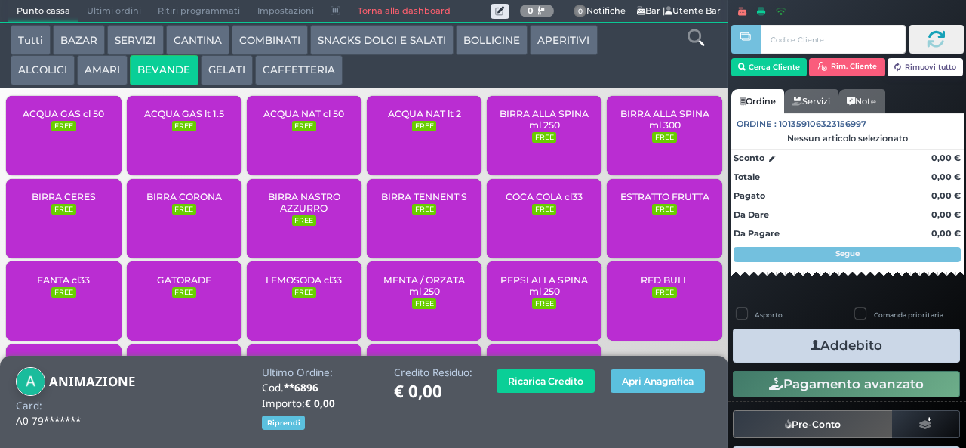
click at [433, 119] on span "ACQUA NAT lt 2" at bounding box center [424, 113] width 73 height 11
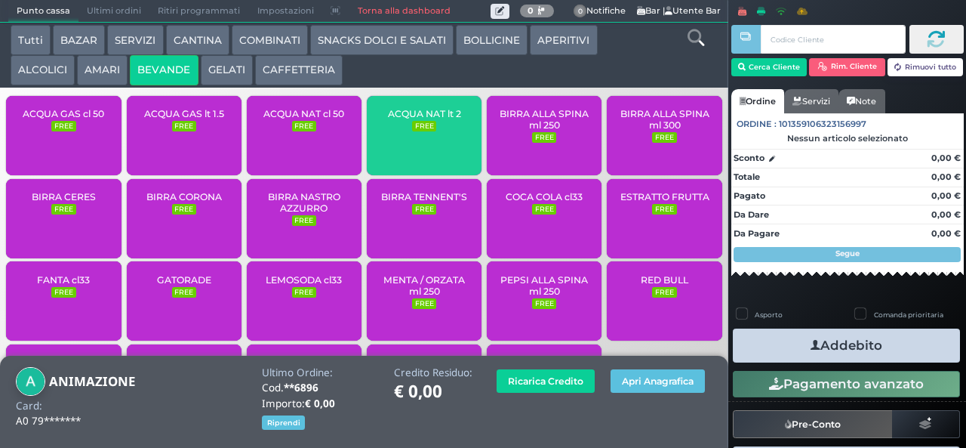
click at [432, 119] on span "ACQUA NAT lt 2" at bounding box center [424, 113] width 73 height 11
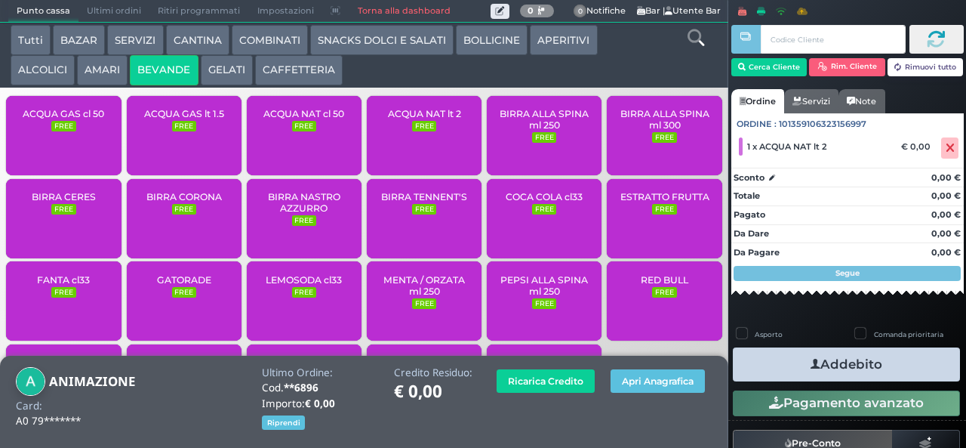
click at [432, 119] on span "ACQUA NAT lt 2" at bounding box center [424, 113] width 73 height 11
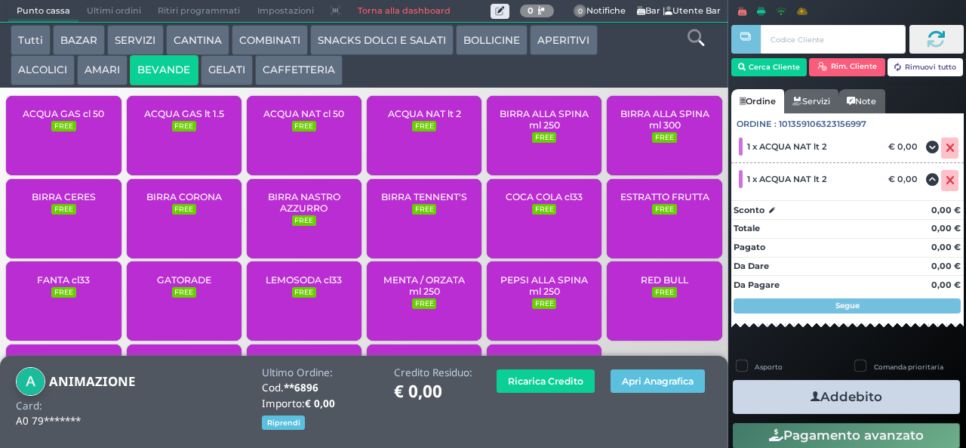
click at [424, 119] on span "ACQUA NAT lt 2" at bounding box center [424, 113] width 73 height 11
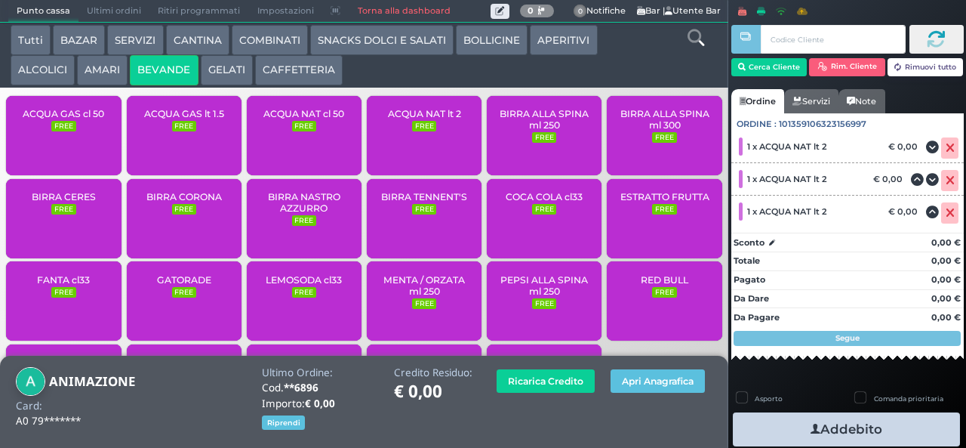
click at [431, 119] on span "ACQUA NAT lt 2" at bounding box center [424, 113] width 73 height 11
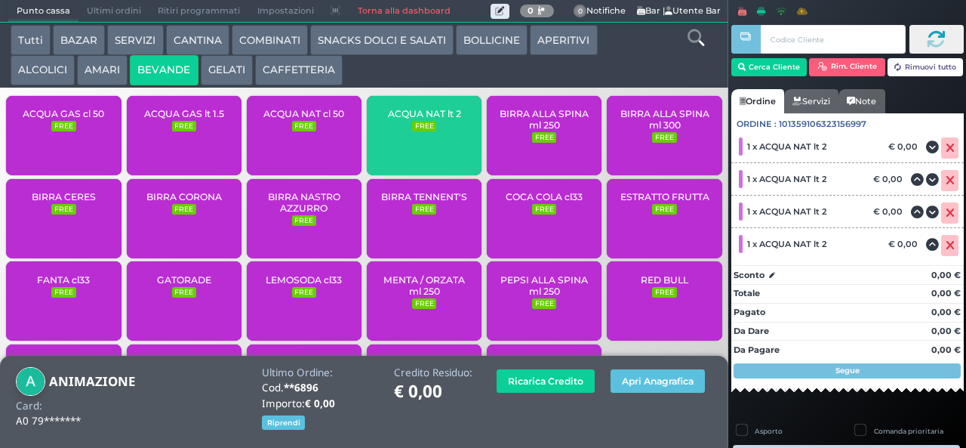
click at [430, 119] on span "ACQUA NAT lt 2" at bounding box center [424, 113] width 73 height 11
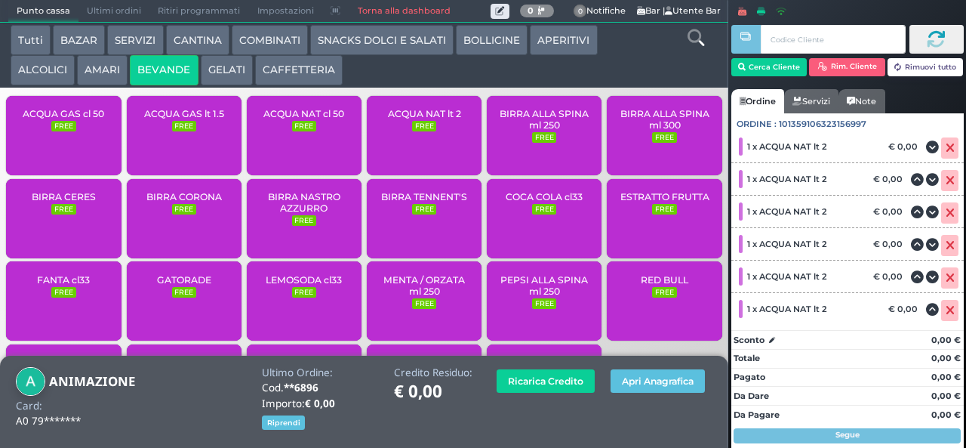
click at [418, 119] on span "ACQUA NAT lt 2" at bounding box center [424, 113] width 73 height 11
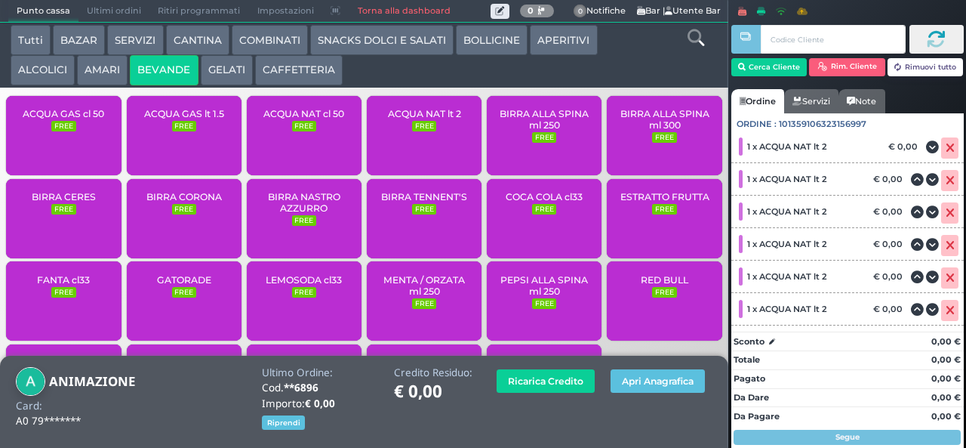
scroll to position [42, 0]
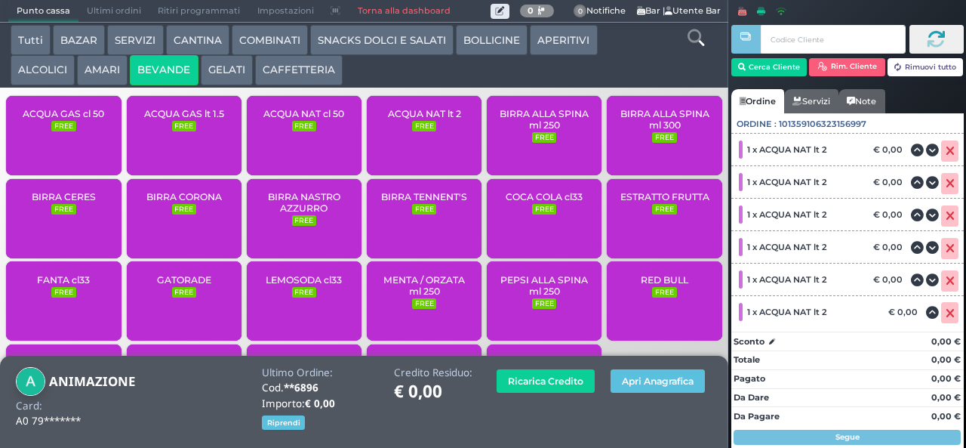
click at [316, 119] on span "ACQUA NAT cl 50" at bounding box center [303, 113] width 81 height 11
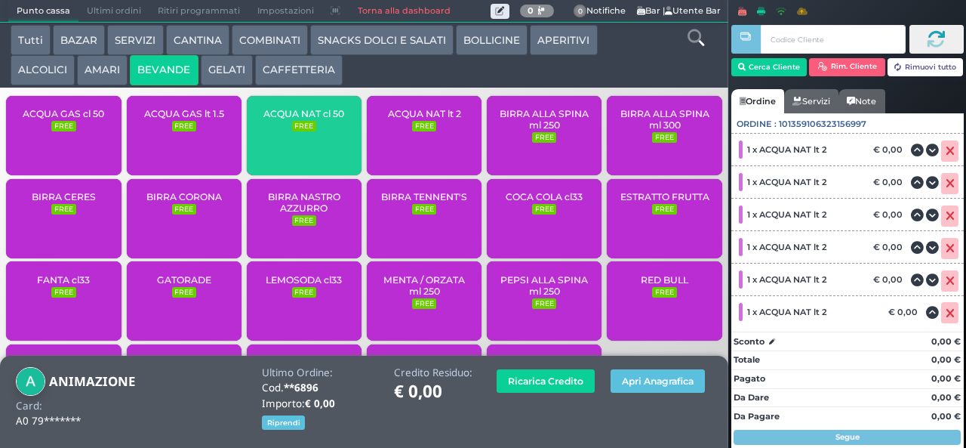
click at [89, 119] on span "ACQUA GAS cl 50" at bounding box center [64, 113] width 82 height 11
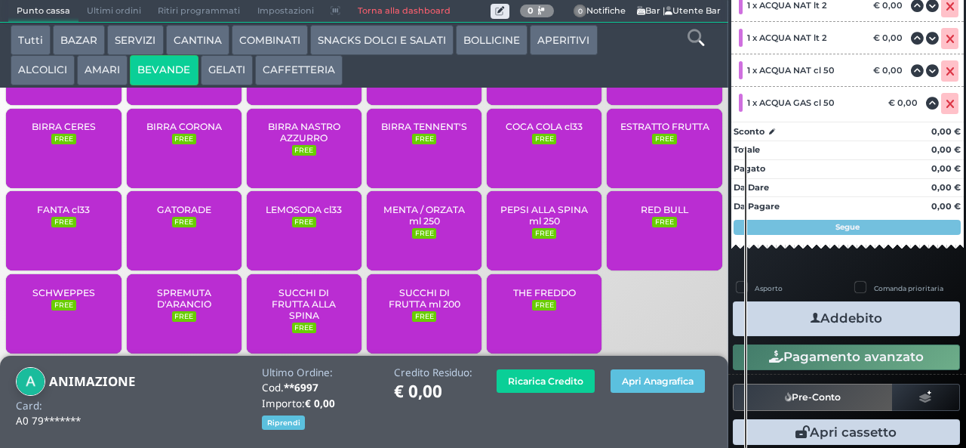
scroll to position [309, 0]
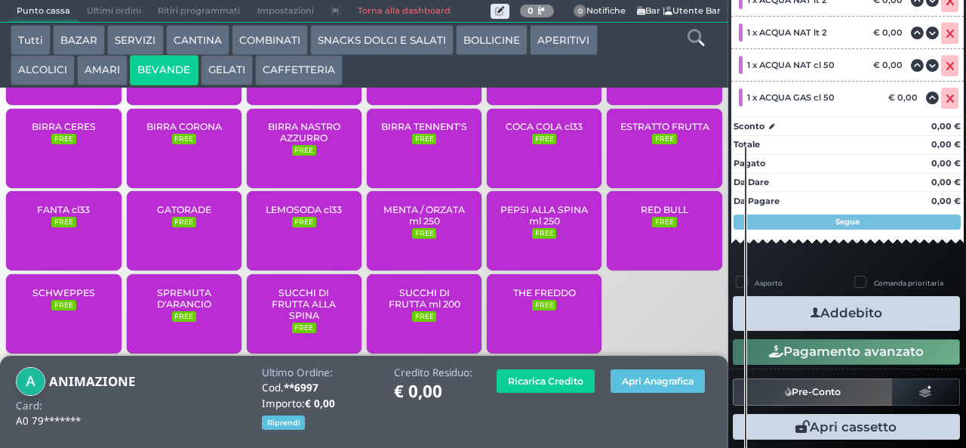
click at [864, 311] on button "Addebito" at bounding box center [846, 313] width 227 height 34
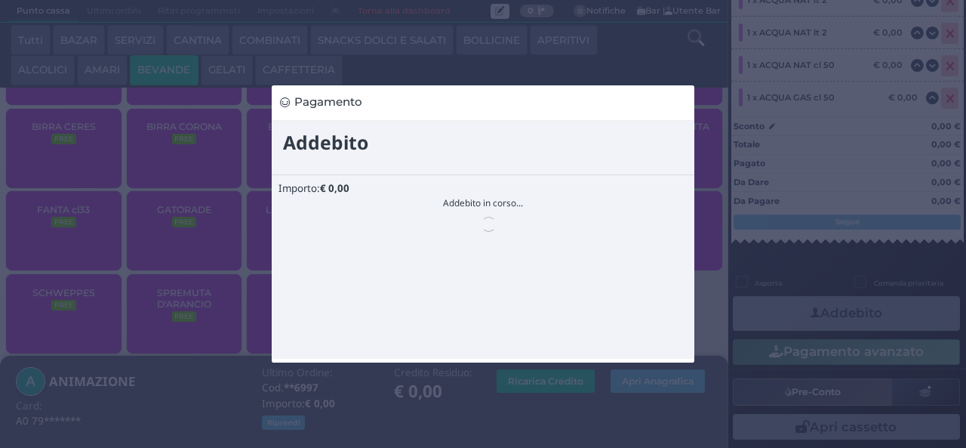
scroll to position [0, 0]
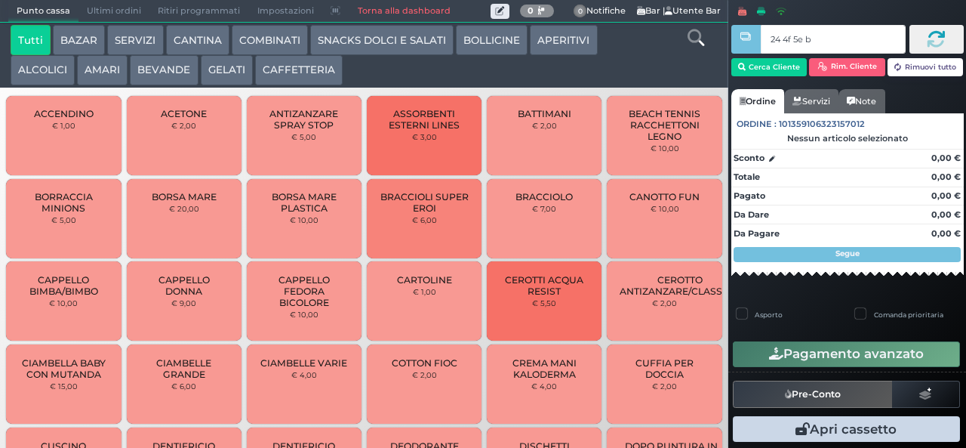
type input "24 4f 5e b0"
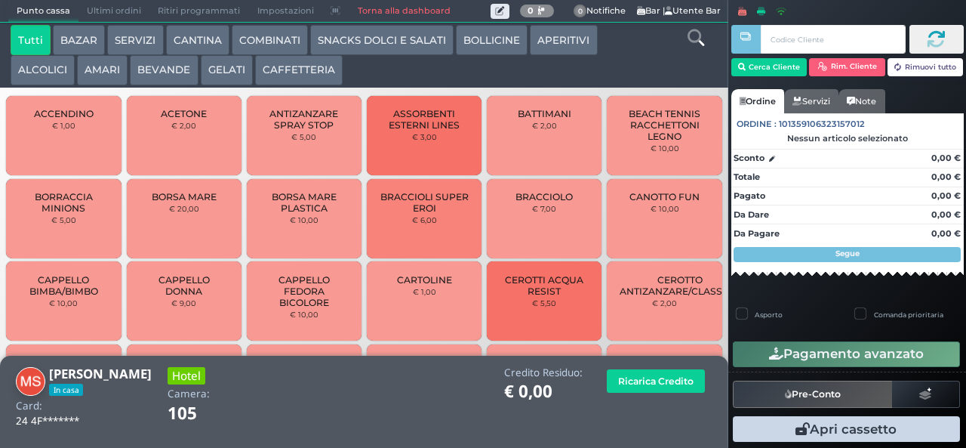
click at [294, 66] on button "CAFFETTERIA" at bounding box center [299, 70] width 88 height 30
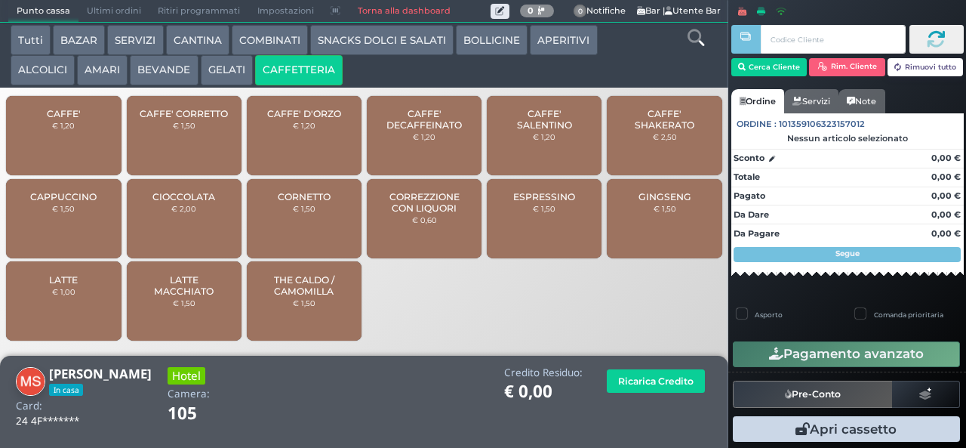
click at [80, 142] on div "CAFFE' € 1,20" at bounding box center [63, 135] width 115 height 79
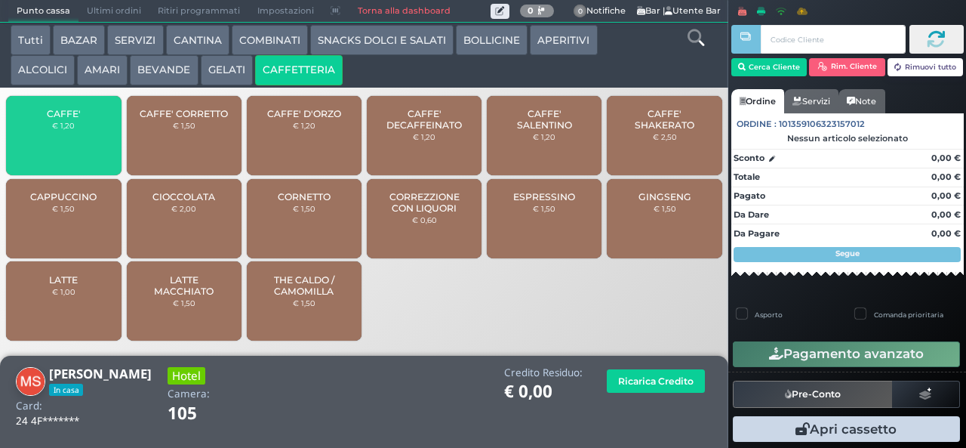
click at [80, 143] on div "CAFFE' € 1,20" at bounding box center [63, 135] width 115 height 79
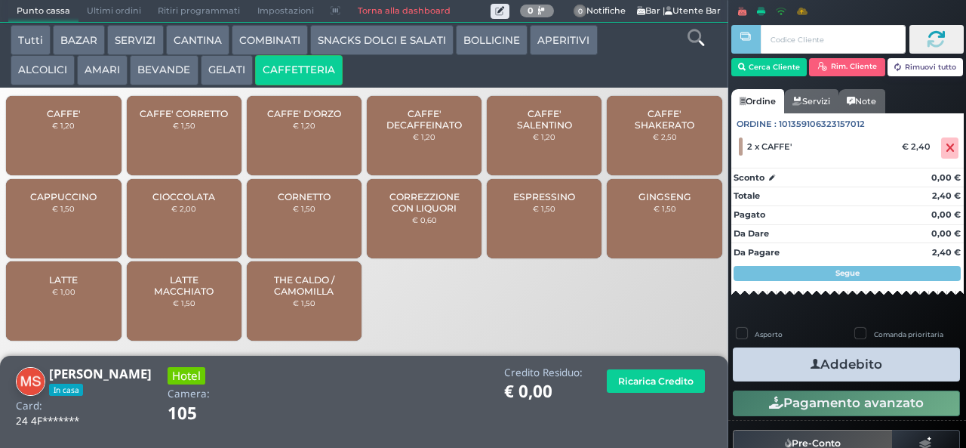
click at [843, 368] on button "Addebito" at bounding box center [846, 364] width 227 height 34
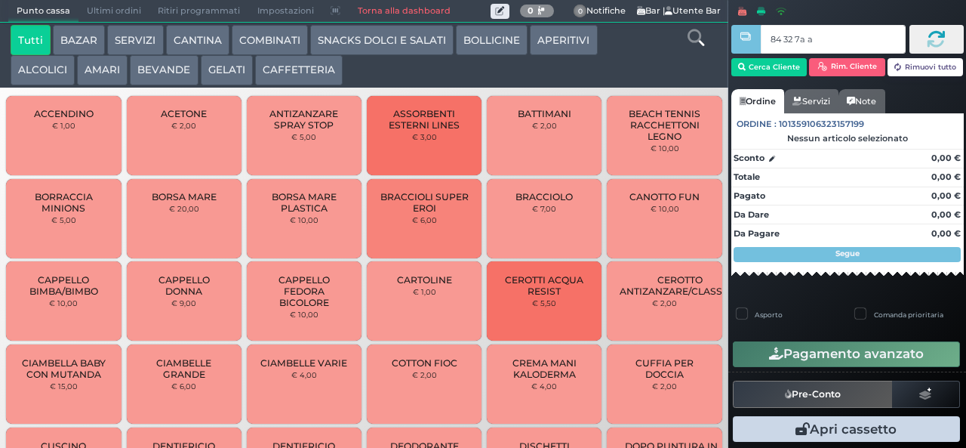
type input "84 32 7a af"
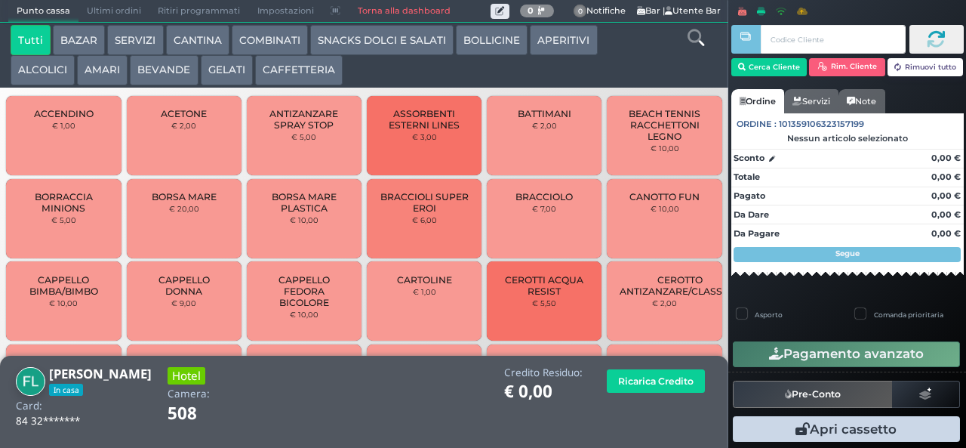
click at [296, 79] on button "CAFFETTERIA" at bounding box center [299, 70] width 88 height 30
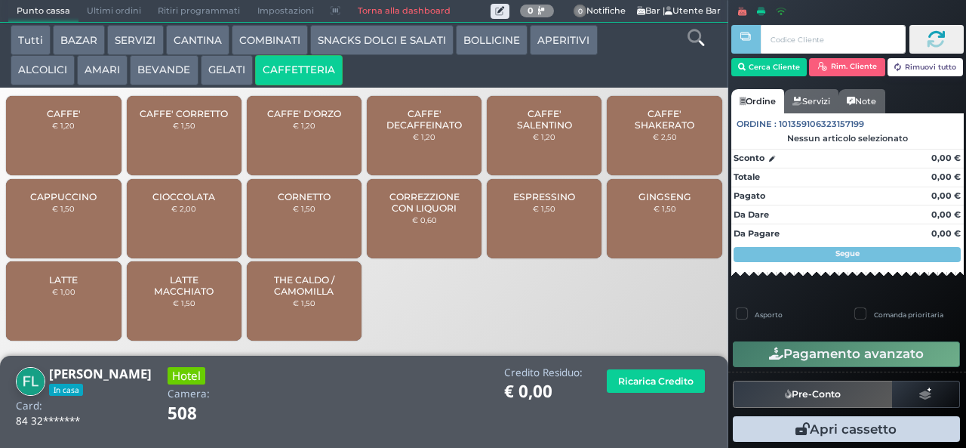
click at [72, 119] on span "CAFFE'" at bounding box center [64, 113] width 34 height 11
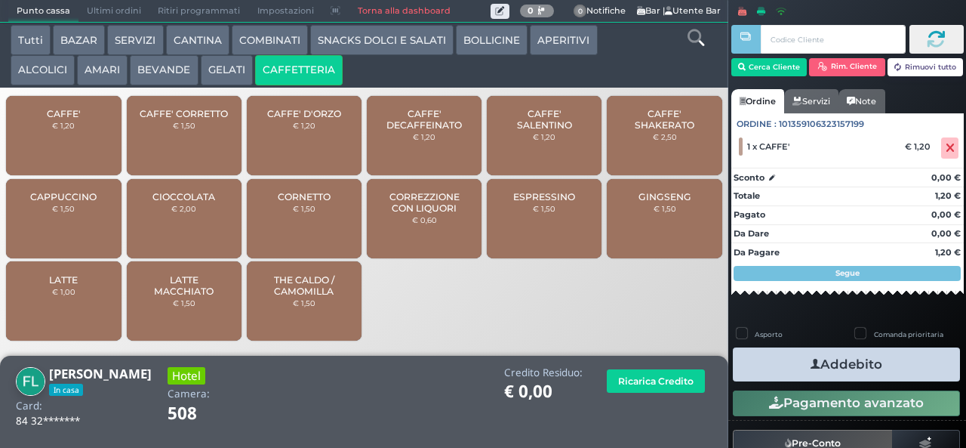
click at [837, 365] on button "Addebito" at bounding box center [846, 364] width 227 height 34
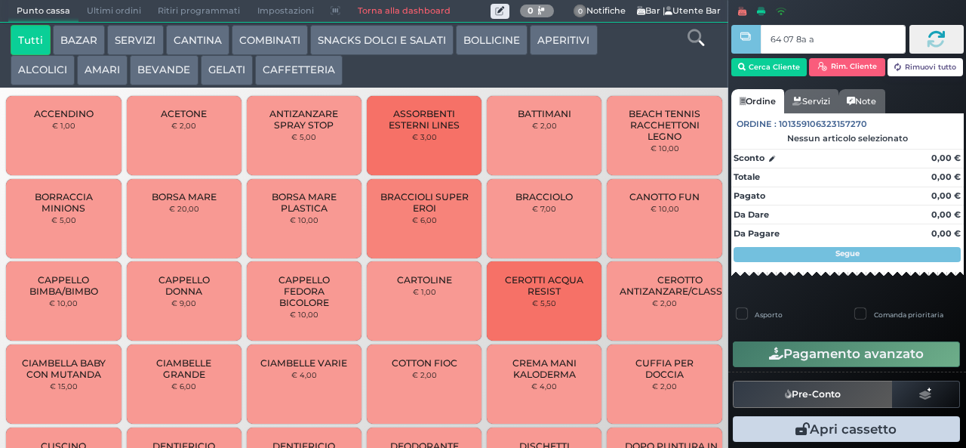
type input "64 07 8a af"
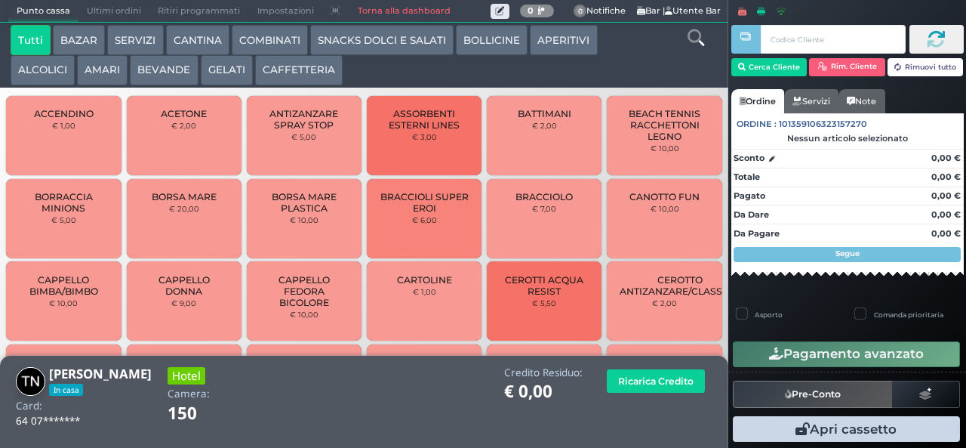
click at [166, 75] on button "BEVANDE" at bounding box center [164, 70] width 68 height 30
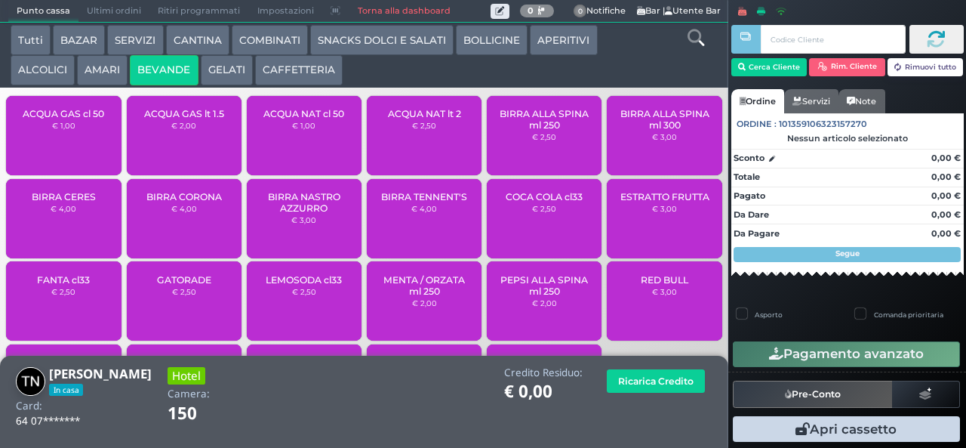
click at [82, 143] on div "ACQUA GAS cl 50 € 1,00" at bounding box center [63, 135] width 115 height 79
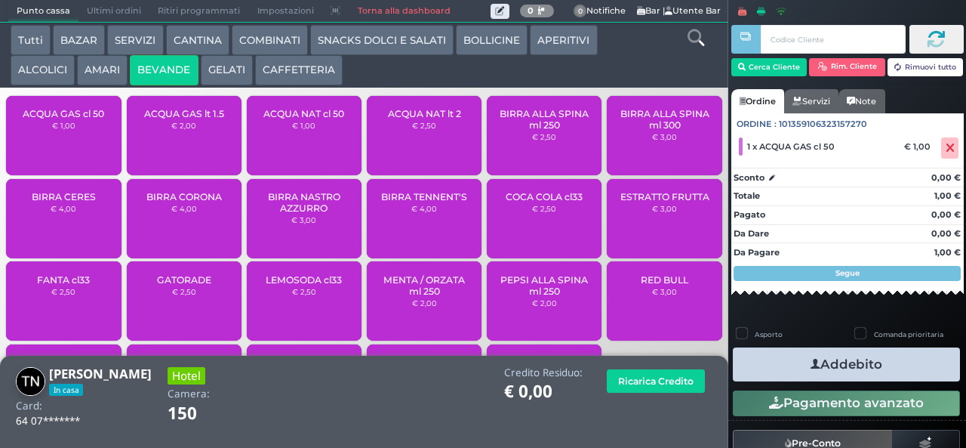
click at [834, 359] on button "Addebito" at bounding box center [846, 364] width 227 height 34
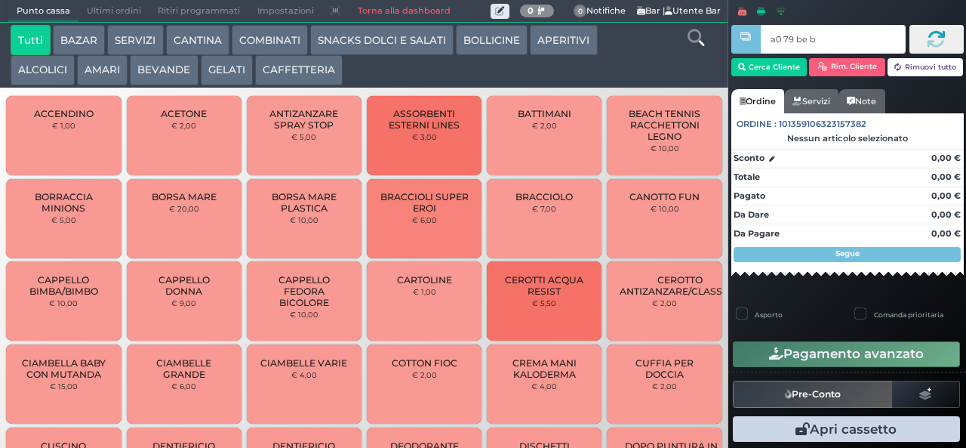
type input "a0 79 be b9"
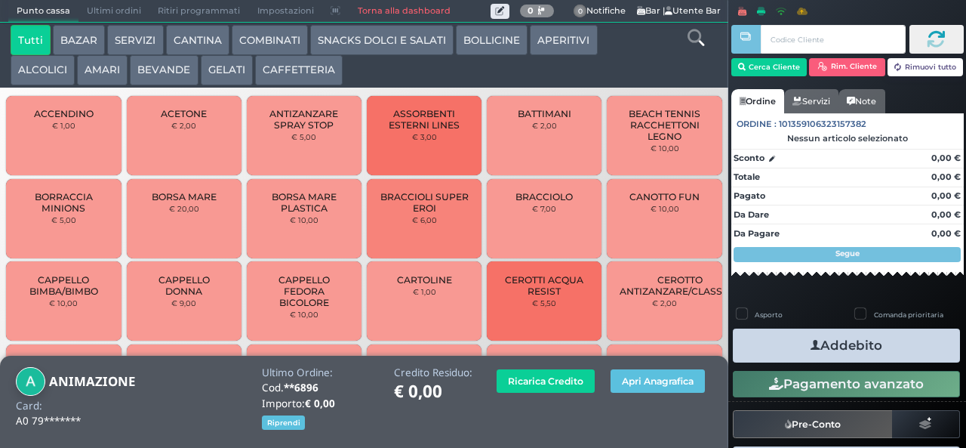
click at [300, 72] on button "CAFFETTERIA" at bounding box center [299, 70] width 88 height 30
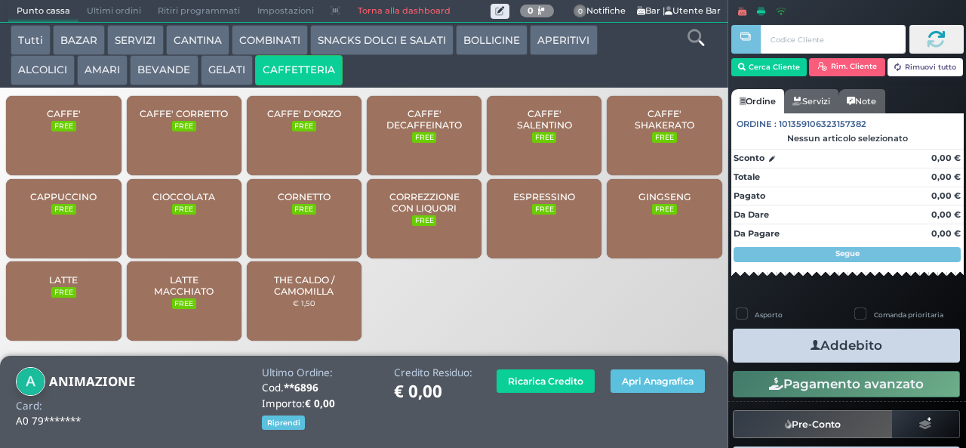
click at [95, 139] on div "CAFFE' FREE" at bounding box center [63, 135] width 115 height 79
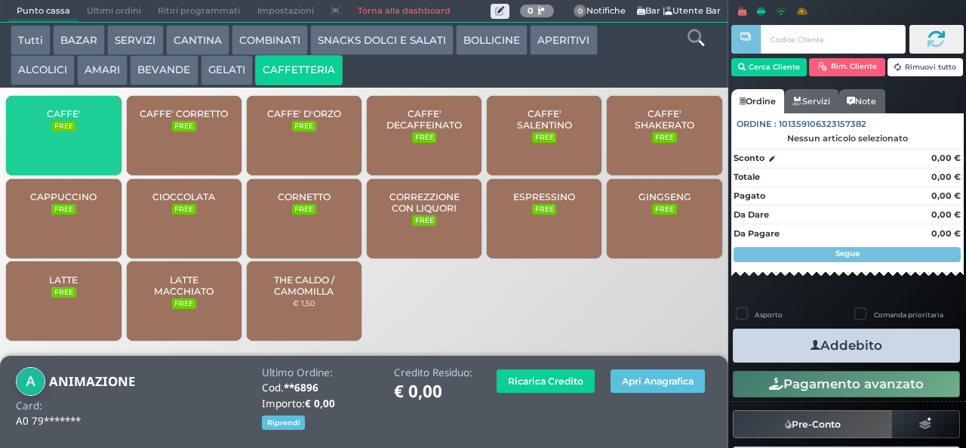
click at [82, 147] on div "CAFFE' FREE" at bounding box center [63, 135] width 115 height 79
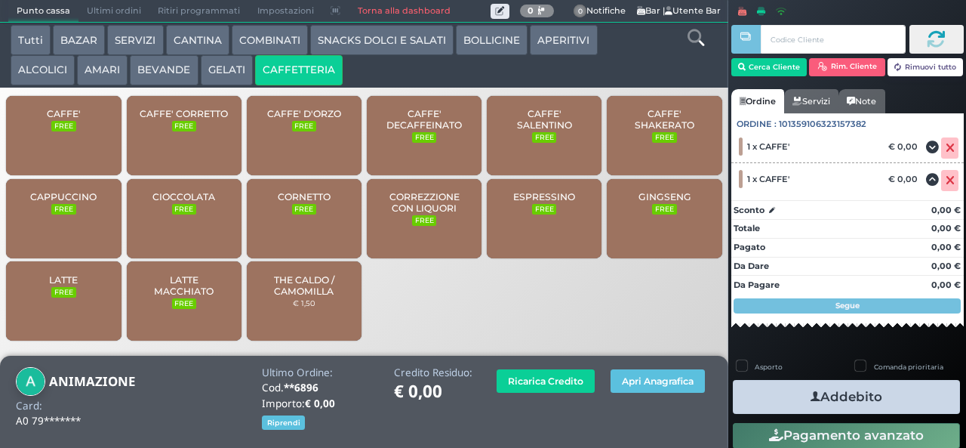
click at [811, 396] on icon "button" at bounding box center [816, 397] width 10 height 16
